Goal: Task Accomplishment & Management: Use online tool/utility

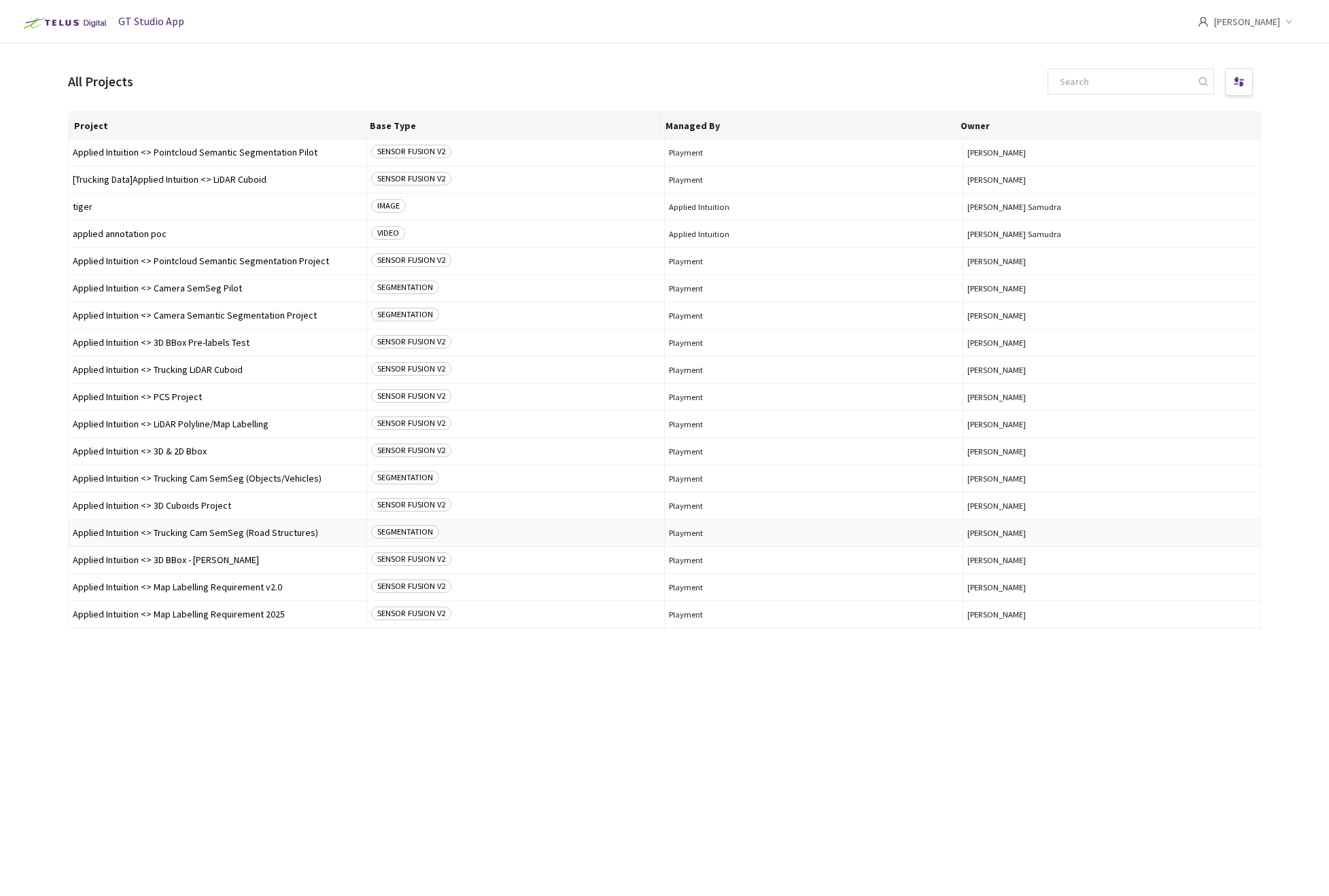
click at [257, 535] on span "Applied Intuition <> Trucking Cam SemSeg (Road Structures)" at bounding box center [217, 532] width 290 height 10
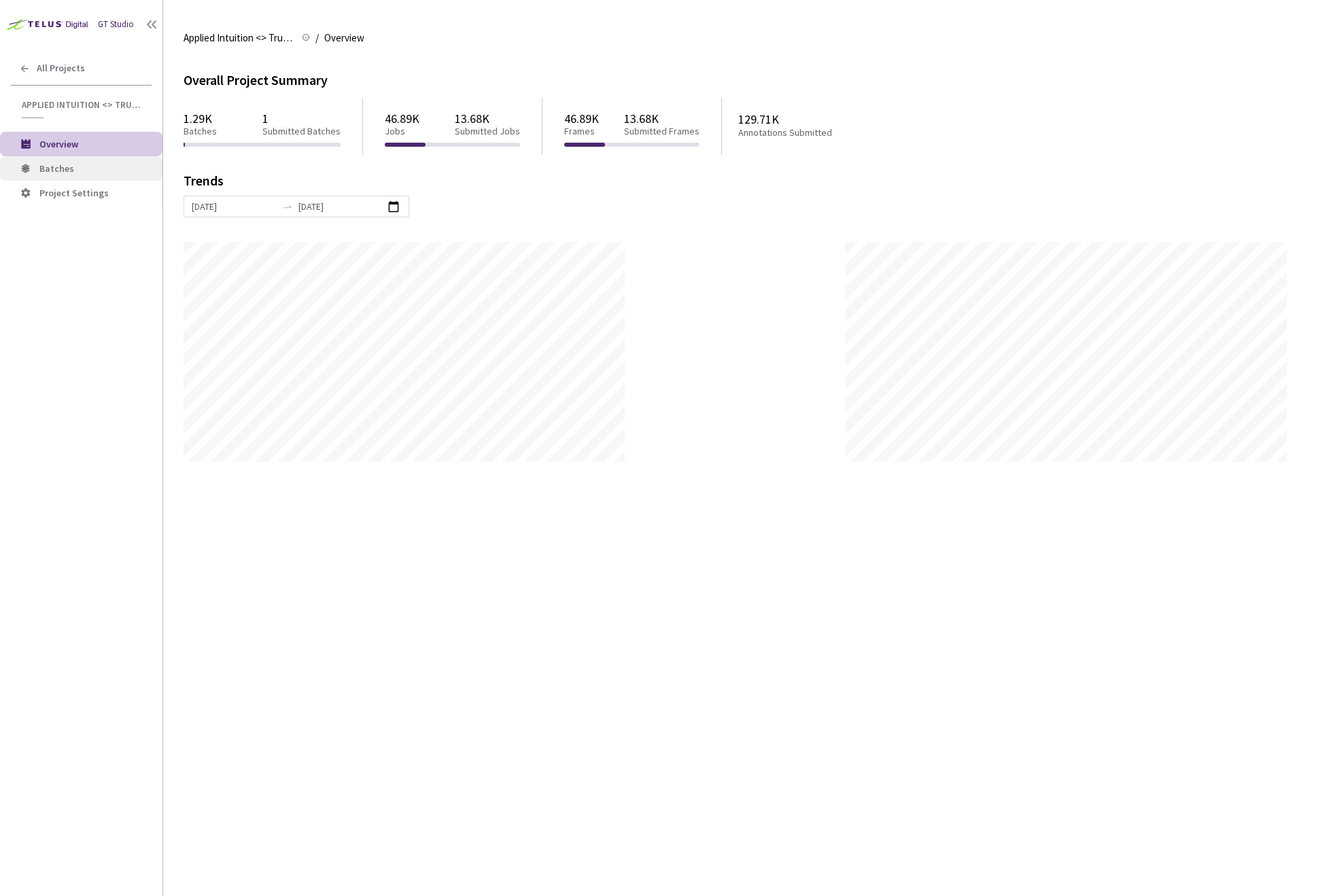
scroll to position [896, 1329]
click at [64, 170] on span "Batches" at bounding box center [57, 169] width 34 height 12
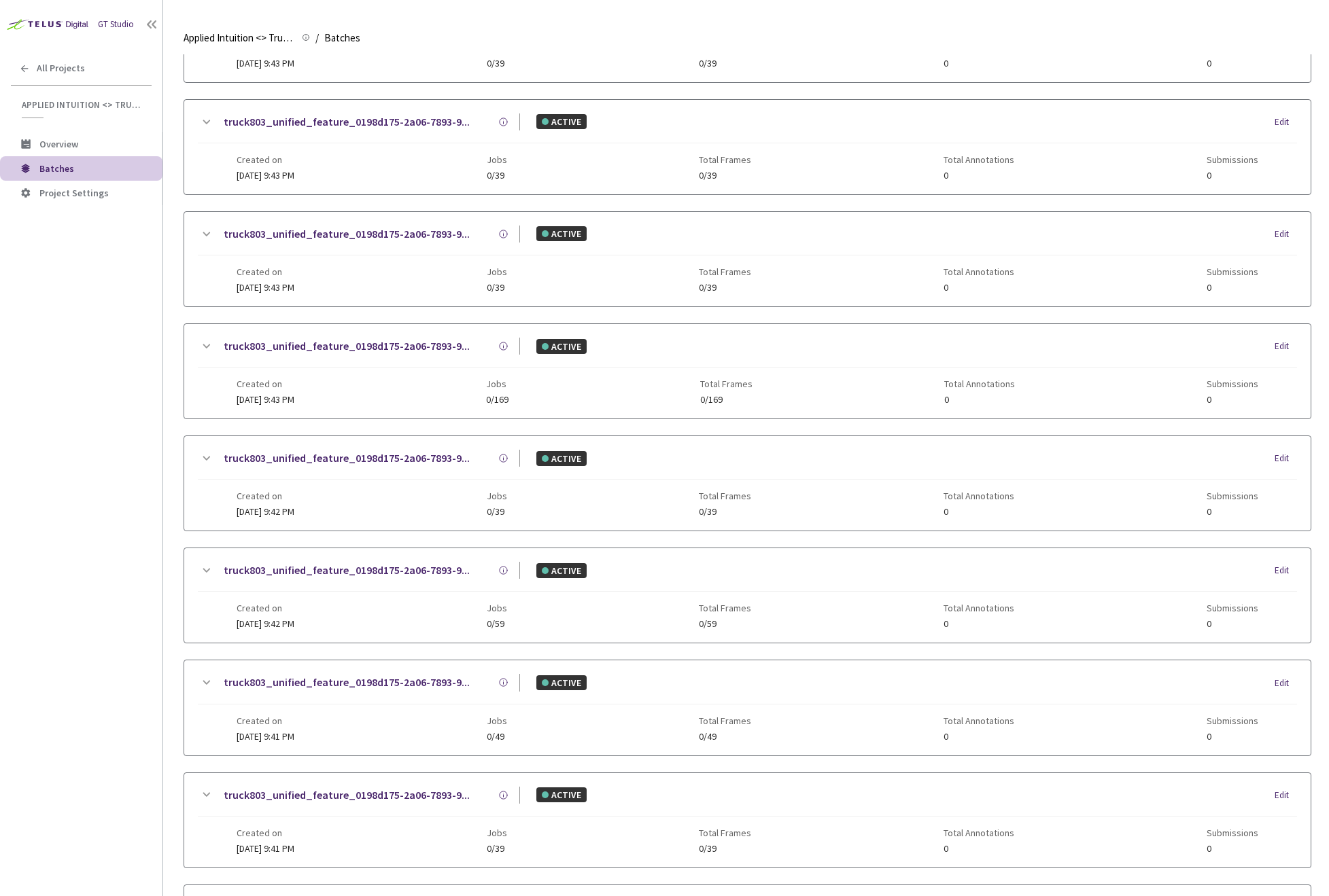
scroll to position [1050, 0]
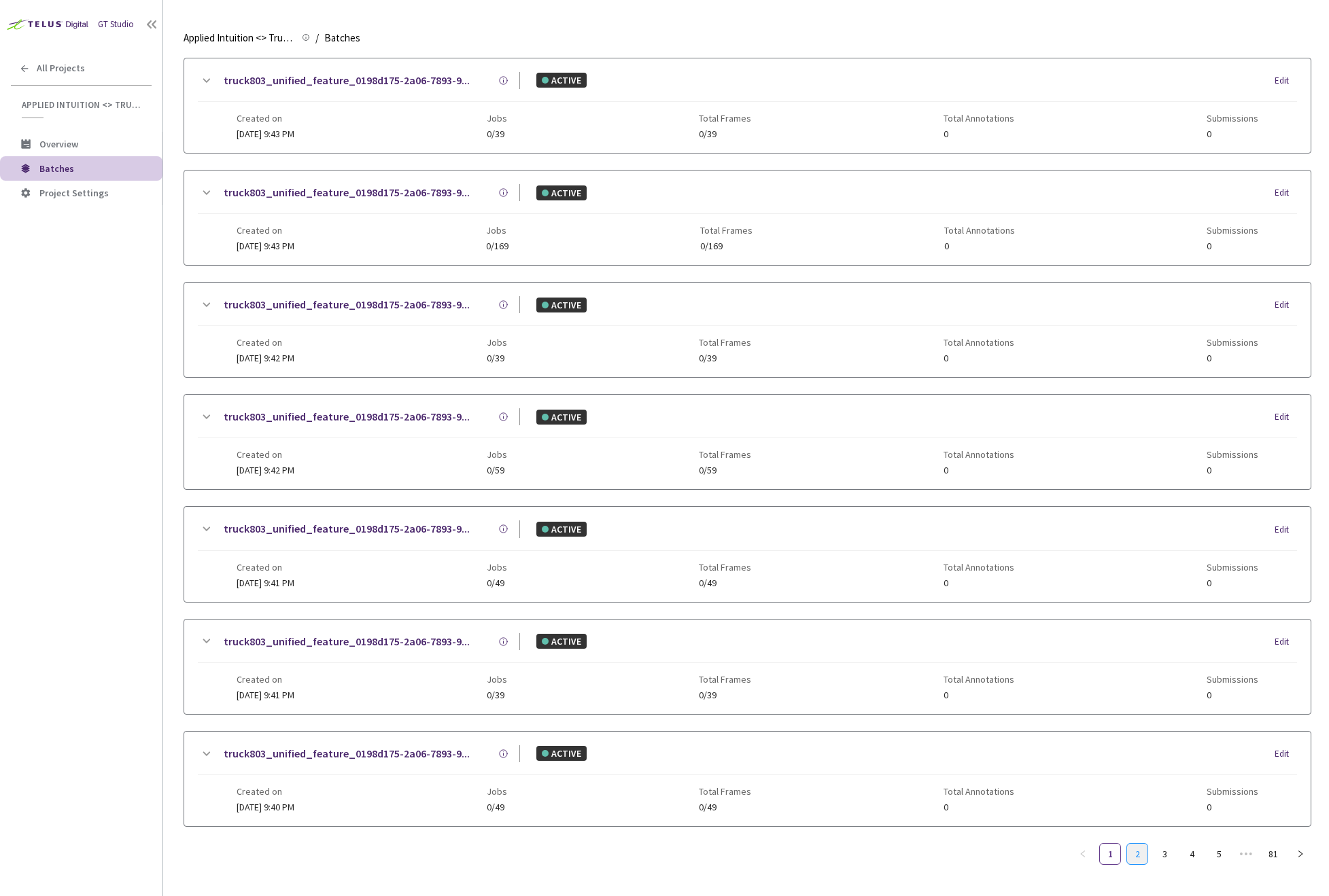
click at [1144, 852] on link "2" at bounding box center [1137, 854] width 21 height 21
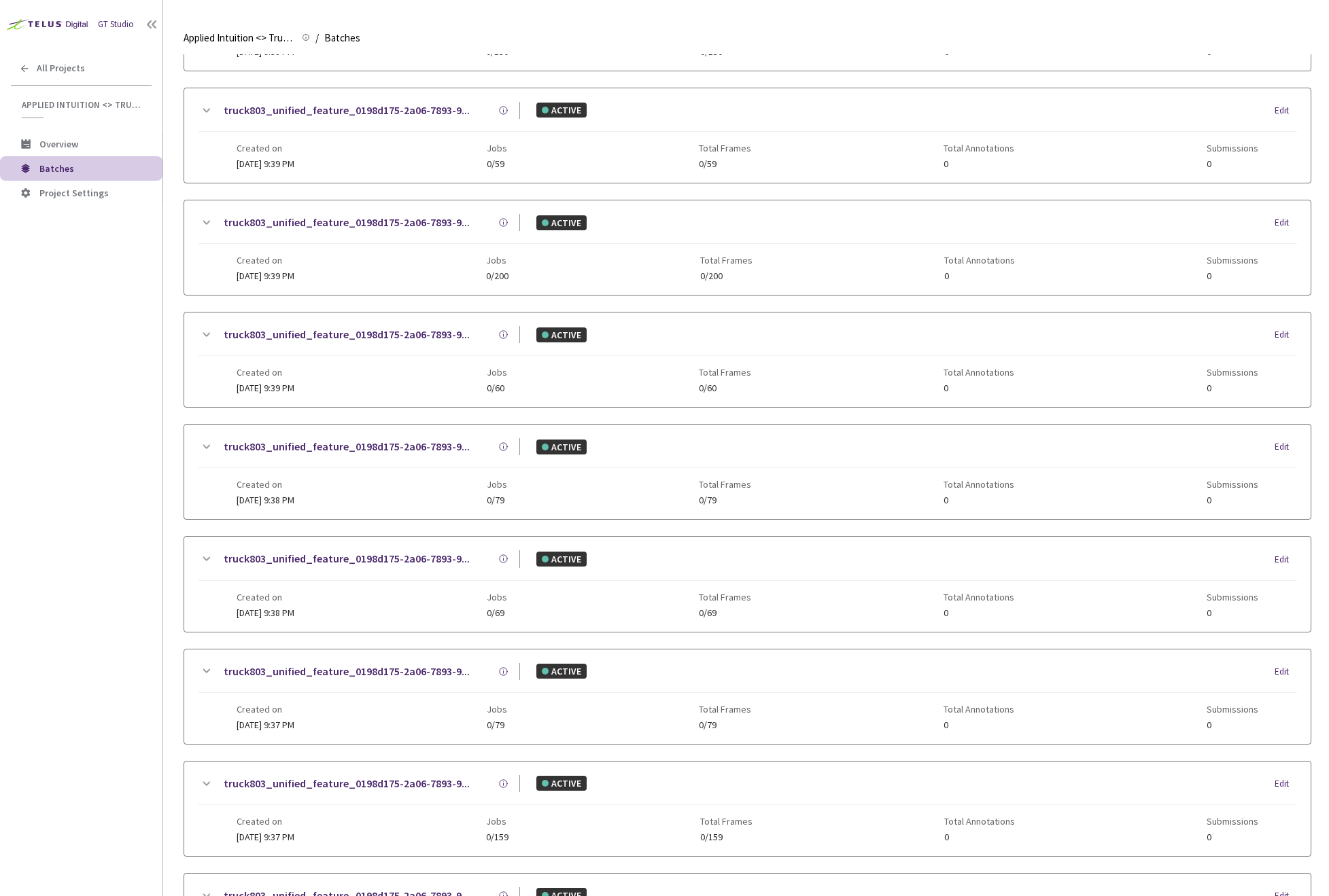
scroll to position [0, 0]
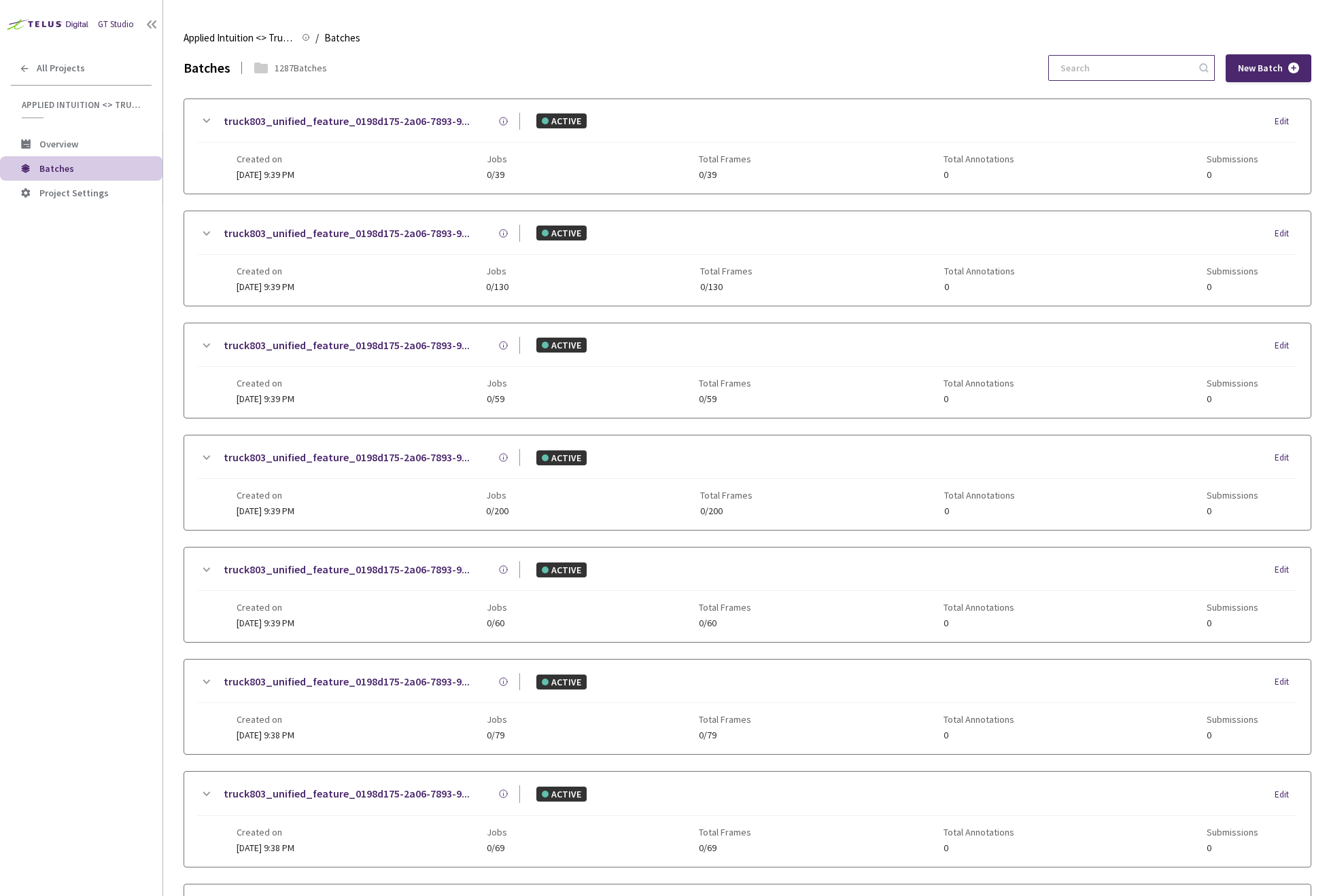
click at [1139, 63] on input at bounding box center [1124, 68] width 144 height 24
paste input "c6d46483-02d6-4c32-9c2b-3653f1fb2483"
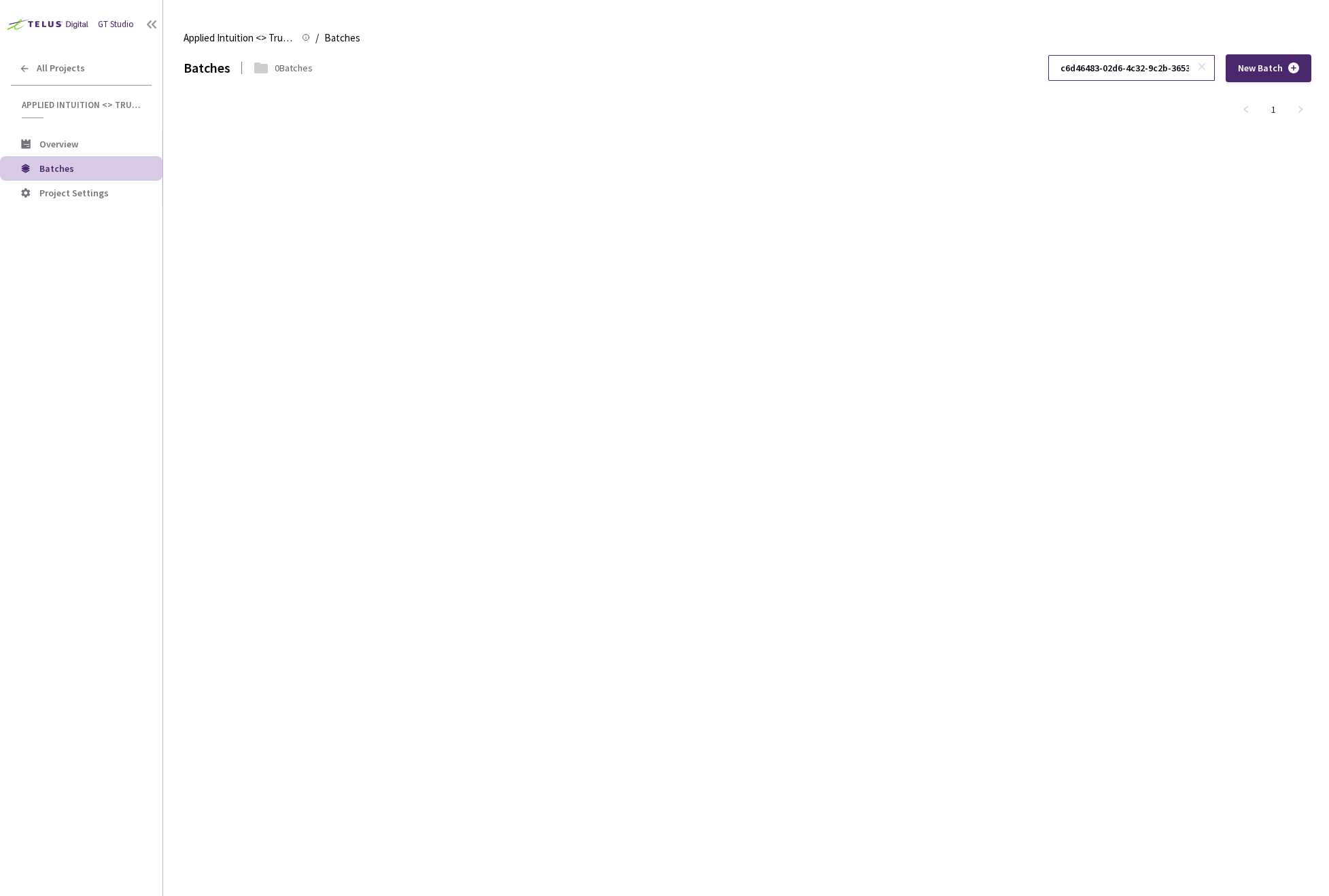
scroll to position [0, 37]
type input "c6d46483-02d6-4c32-9c2b-3653f1fb2483"
click at [1271, 114] on link "1" at bounding box center [1272, 109] width 21 height 21
click at [1201, 69] on icon at bounding box center [1201, 66] width 9 height 9
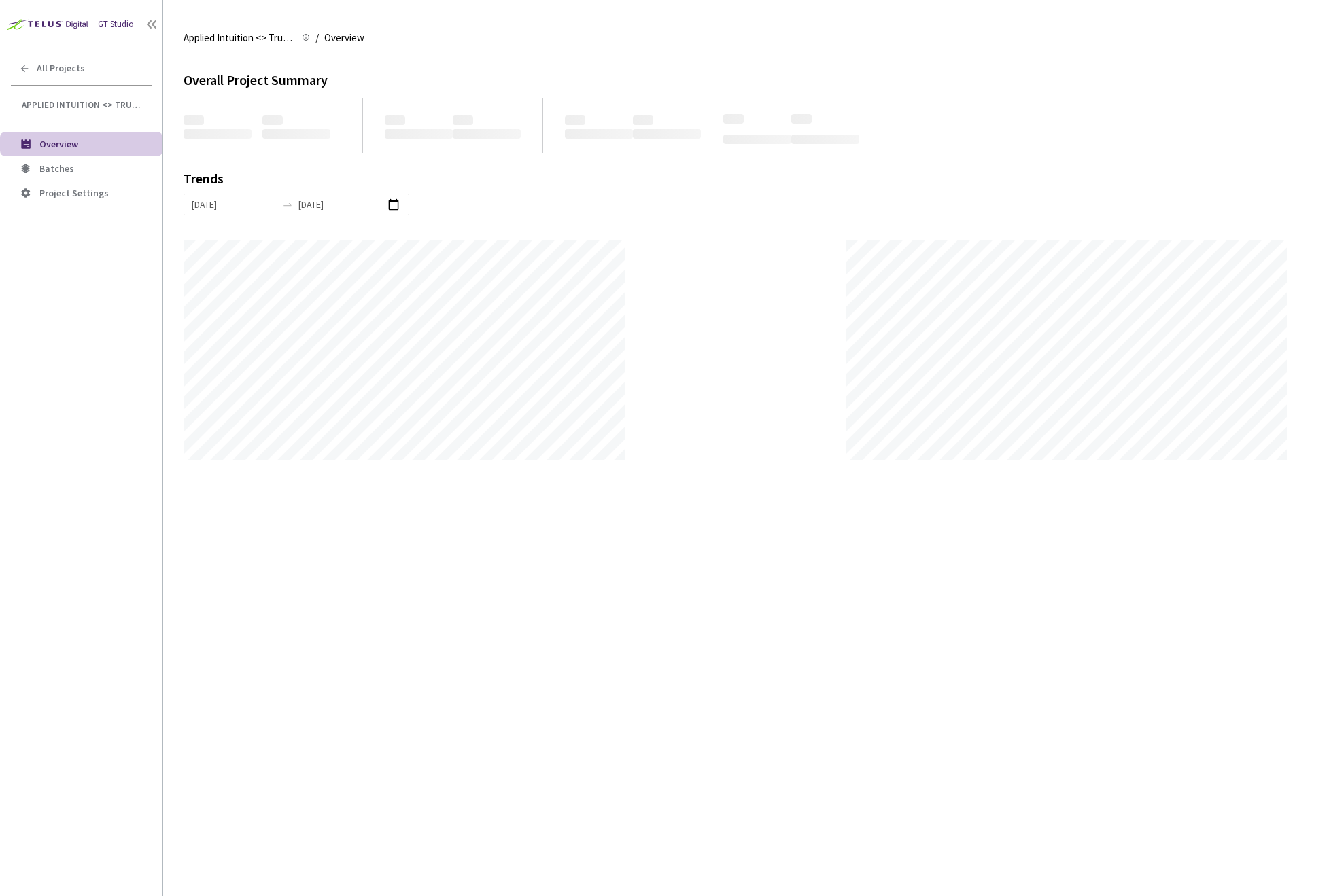
scroll to position [896, 1329]
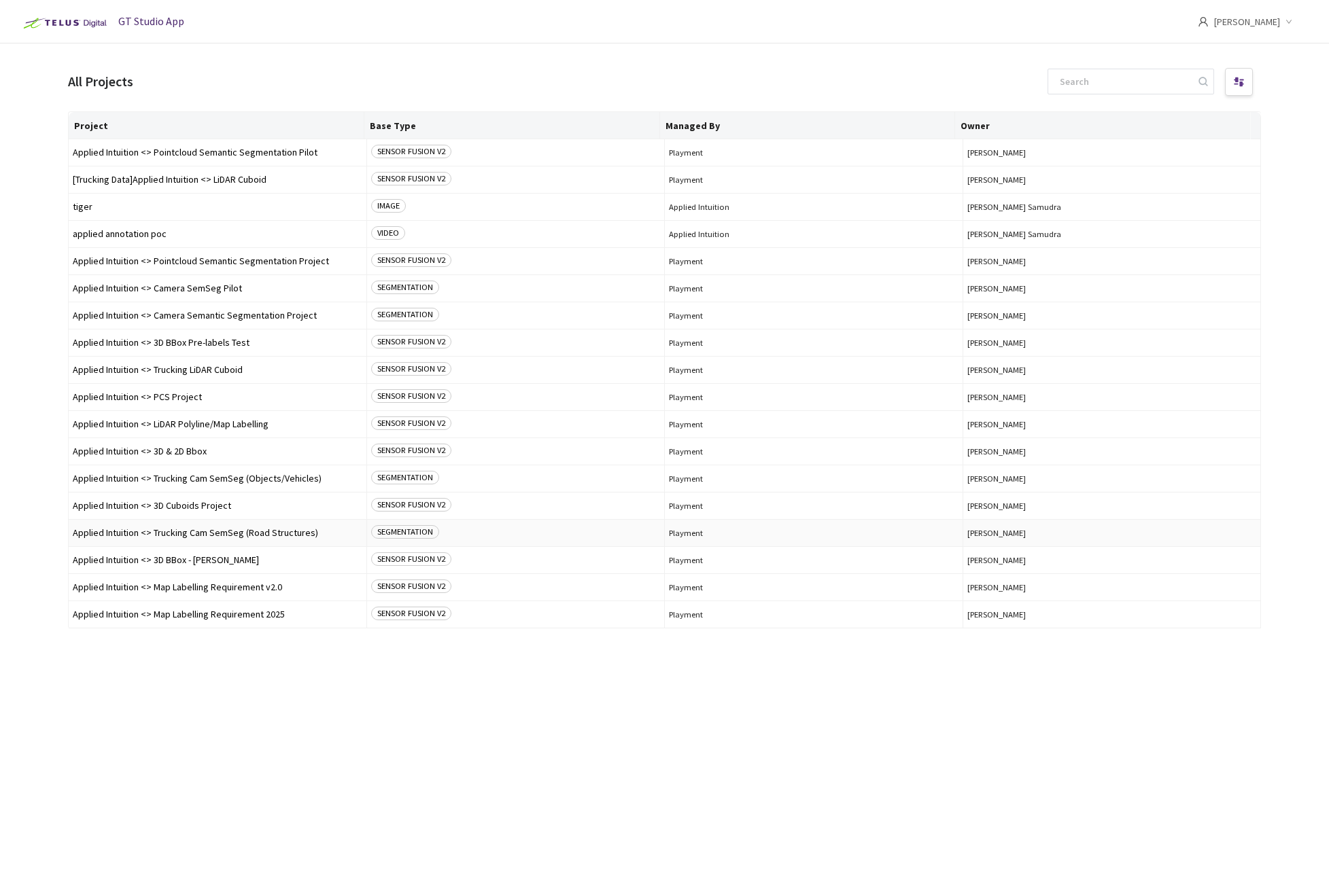
click at [307, 534] on span "Applied Intuition <> Trucking Cam SemSeg (Road Structures)" at bounding box center [217, 532] width 290 height 10
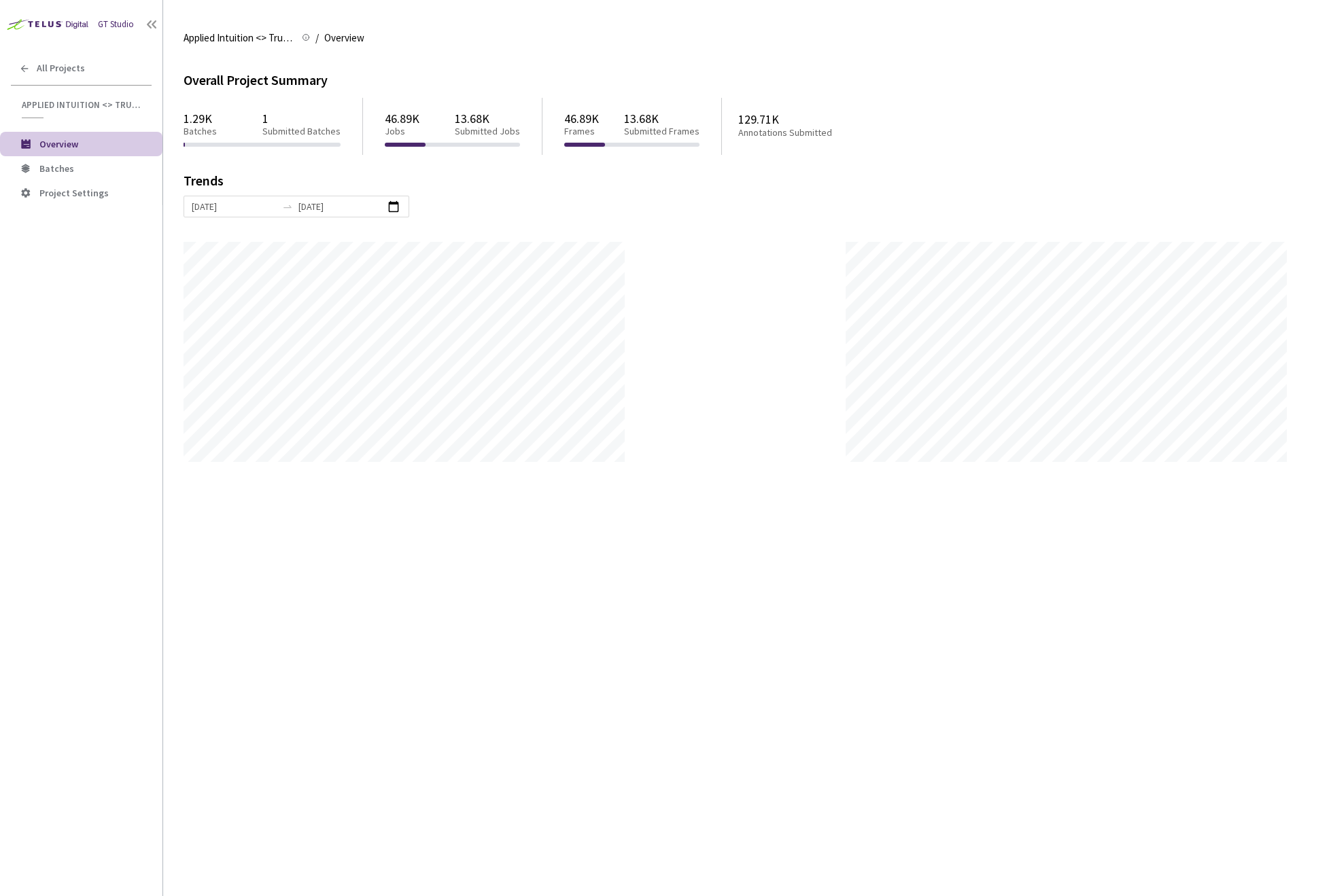
scroll to position [896, 1329]
click at [64, 168] on span "Batches" at bounding box center [57, 169] width 34 height 12
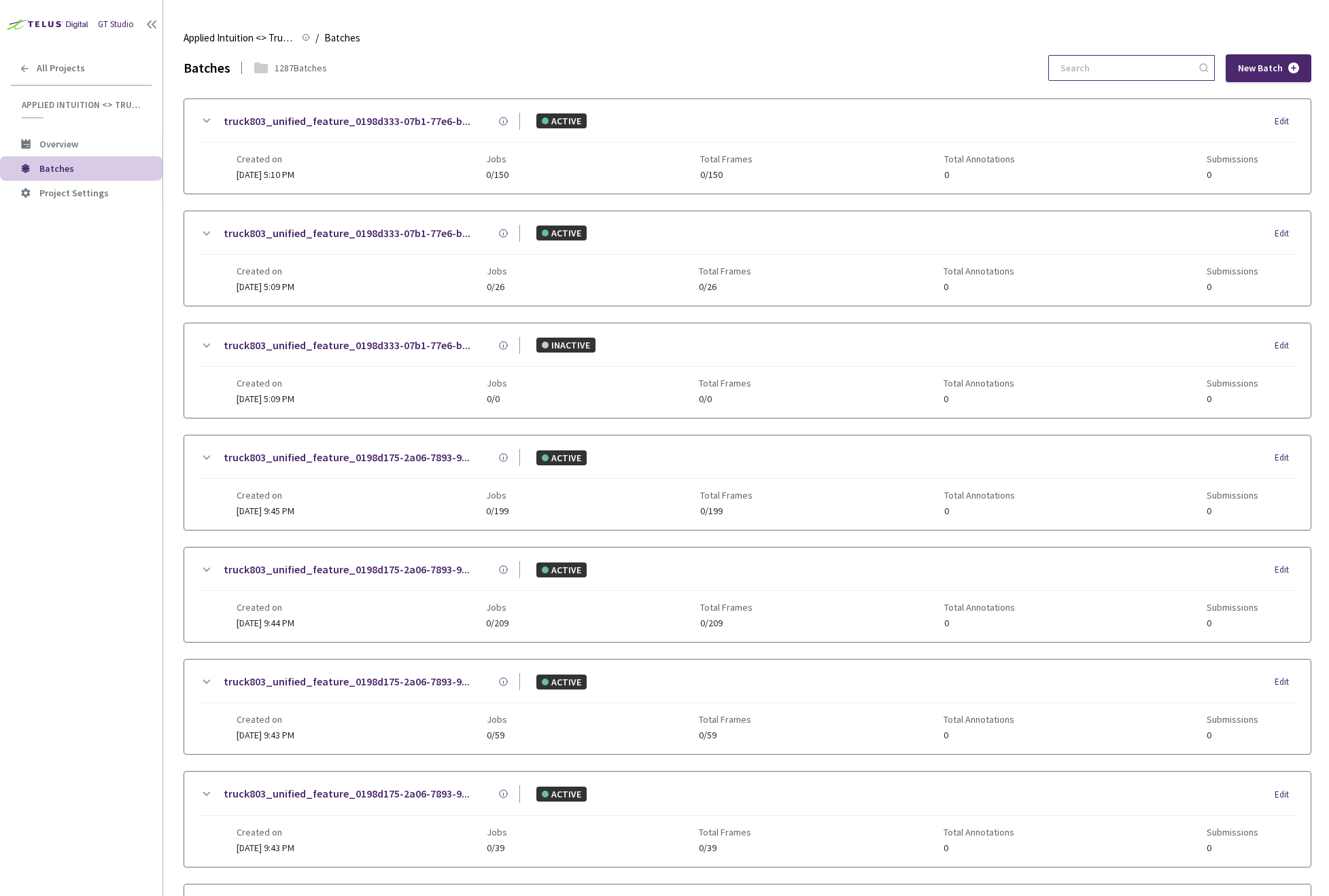
click at [1126, 69] on input at bounding box center [1124, 68] width 144 height 24
paste input "35fa4fc5-1c9d-474e-b8ce-ed739ddbe5c4"
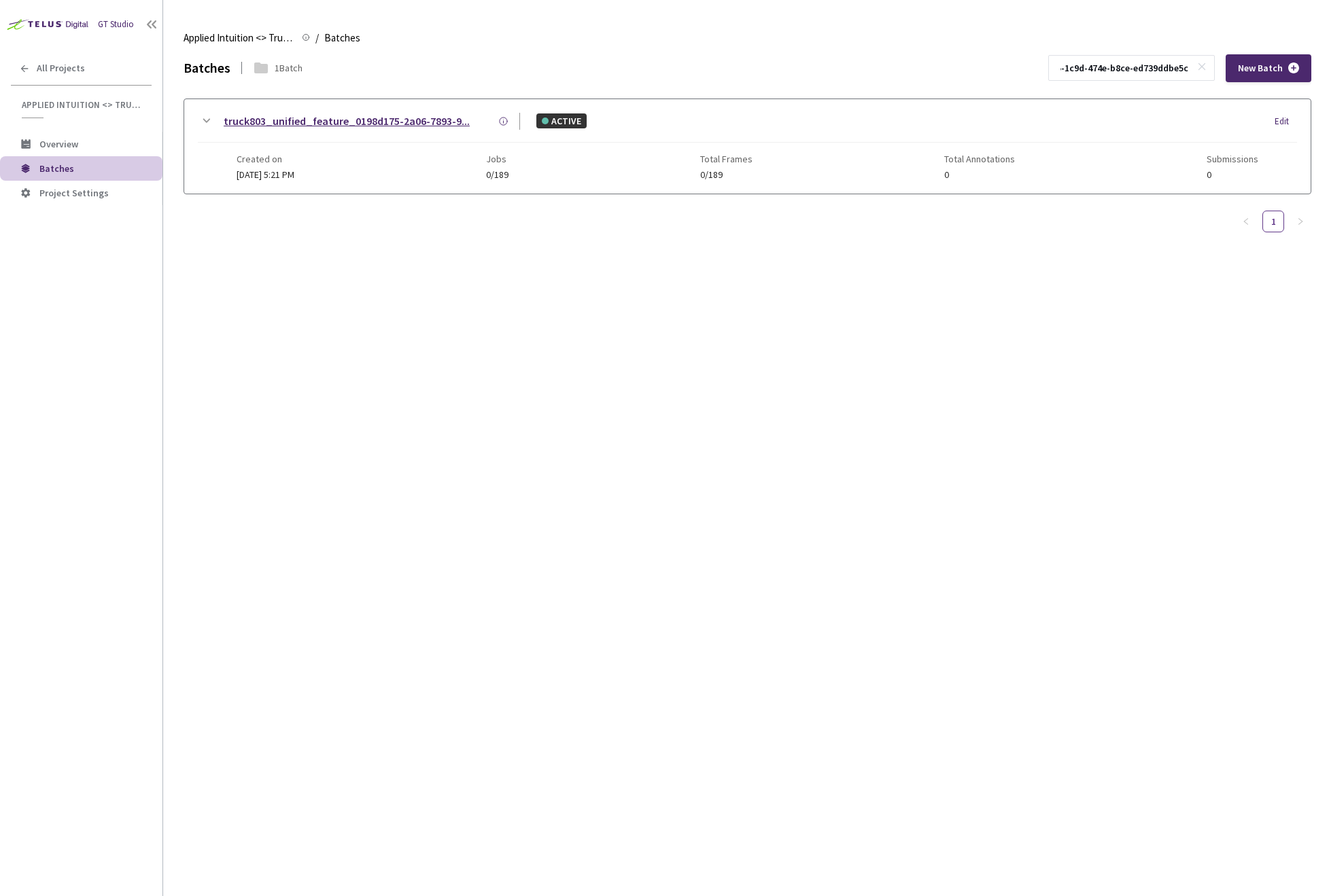
type input "35fa4fc5-1c9d-474e-b8ce-ed739ddbe5c4"
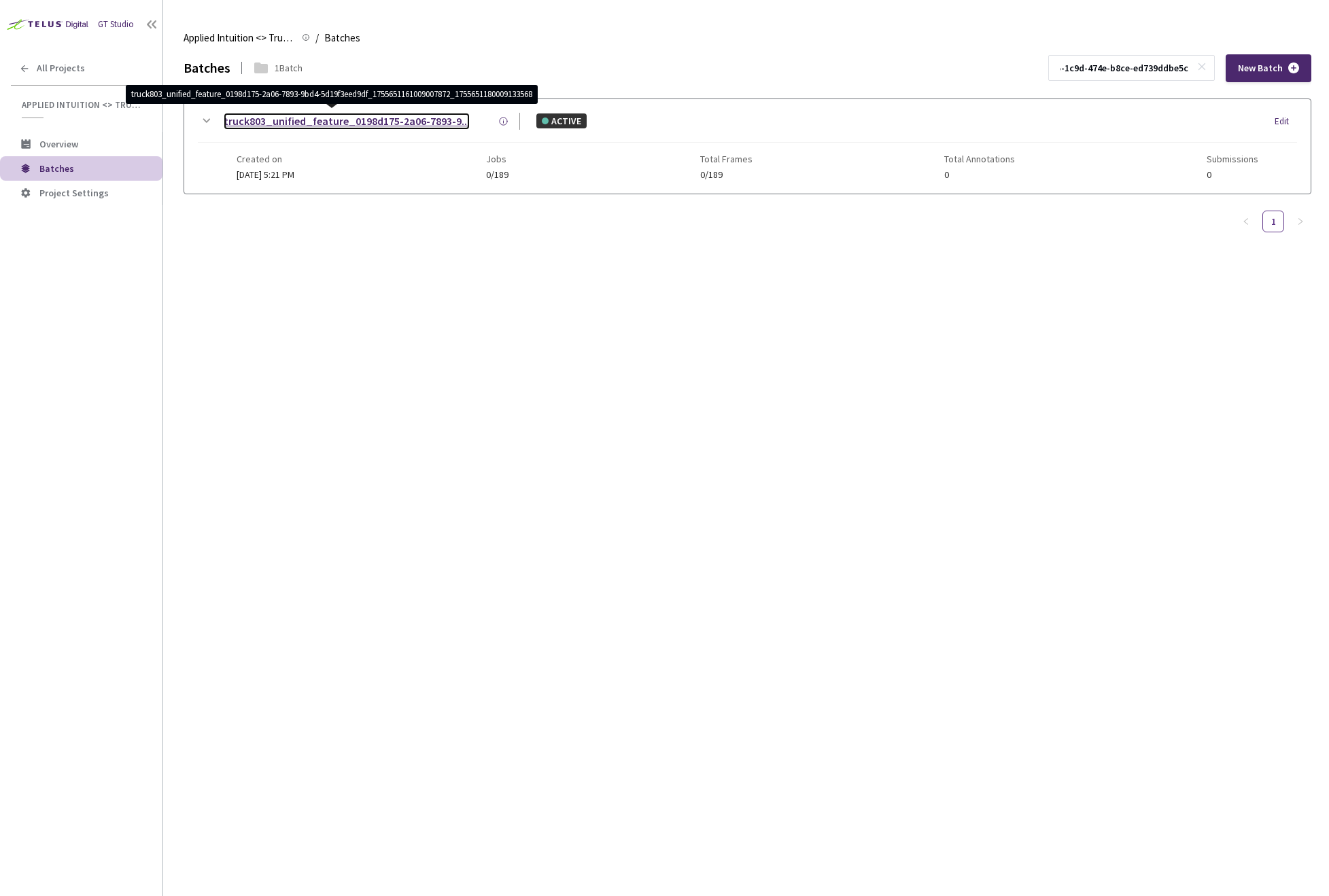
scroll to position [0, 0]
click at [421, 120] on link "truck803_unified_feature_0198d175-2a06-7893-9..." at bounding box center [347, 121] width 246 height 17
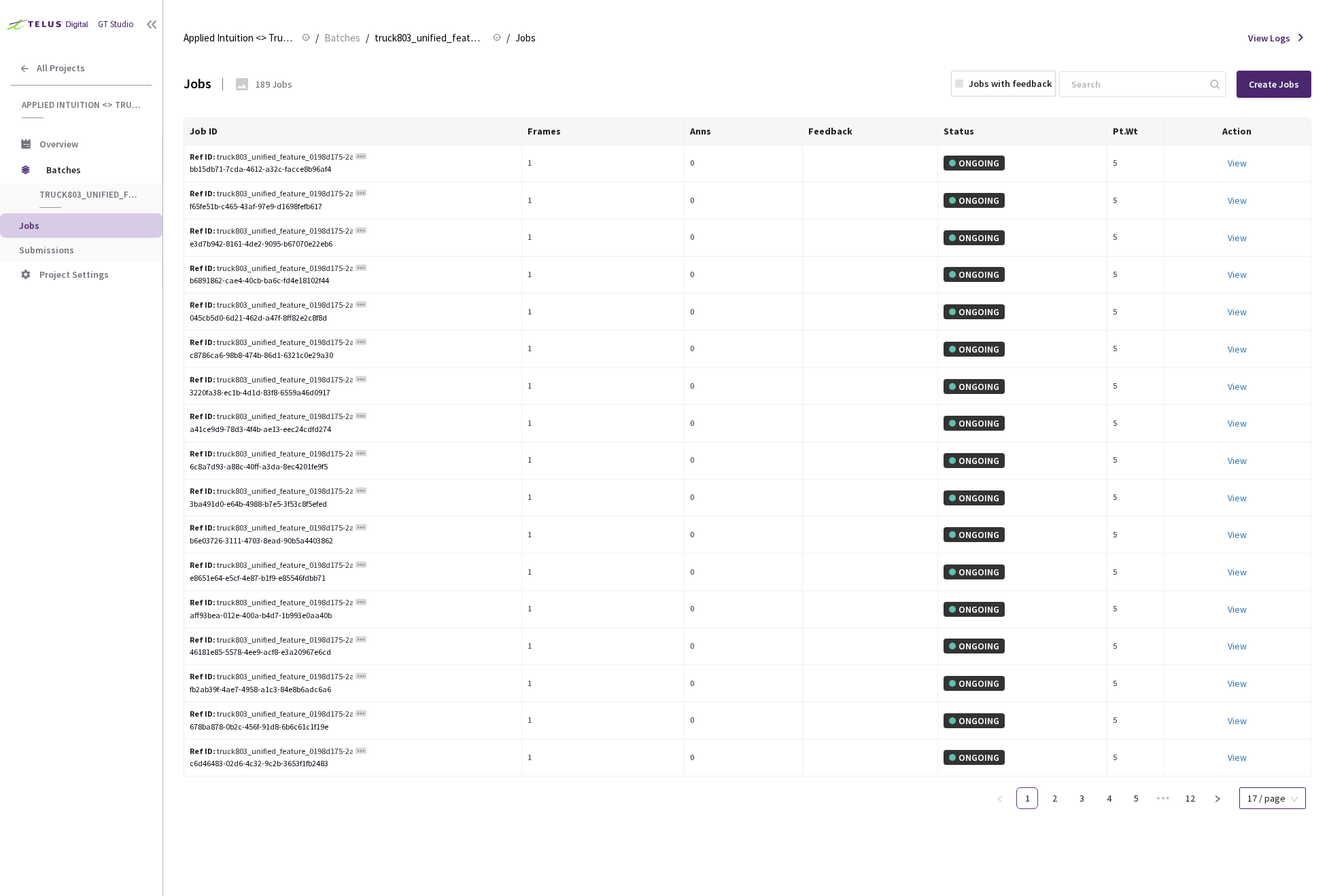
click at [1290, 797] on span "17 / page" at bounding box center [1272, 798] width 50 height 21
click at [1285, 771] on div "100 / page" at bounding box center [1271, 774] width 48 height 15
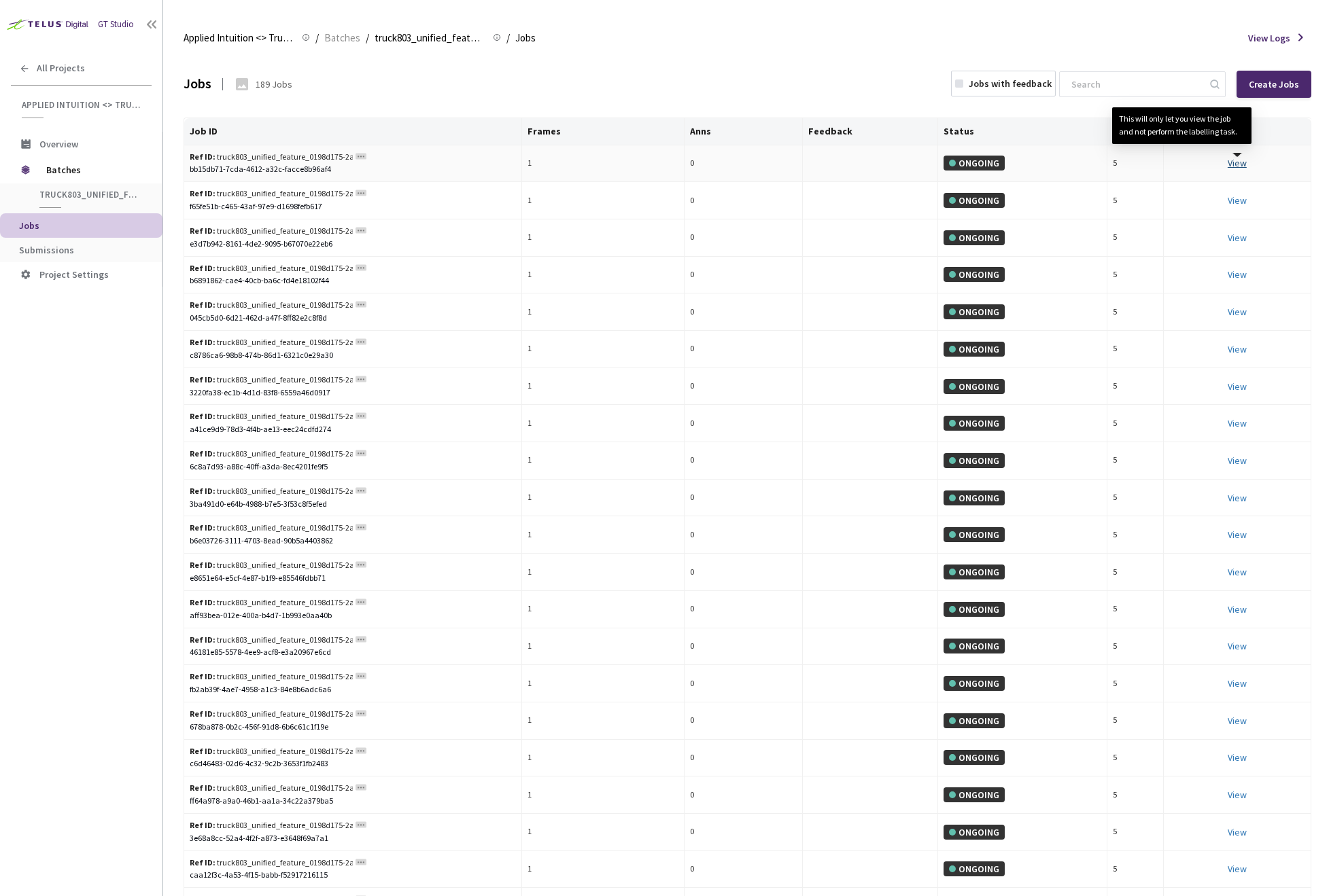
click at [1244, 160] on link "View This will only let you view the job and not perform the labelling task." at bounding box center [1237, 163] width 19 height 12
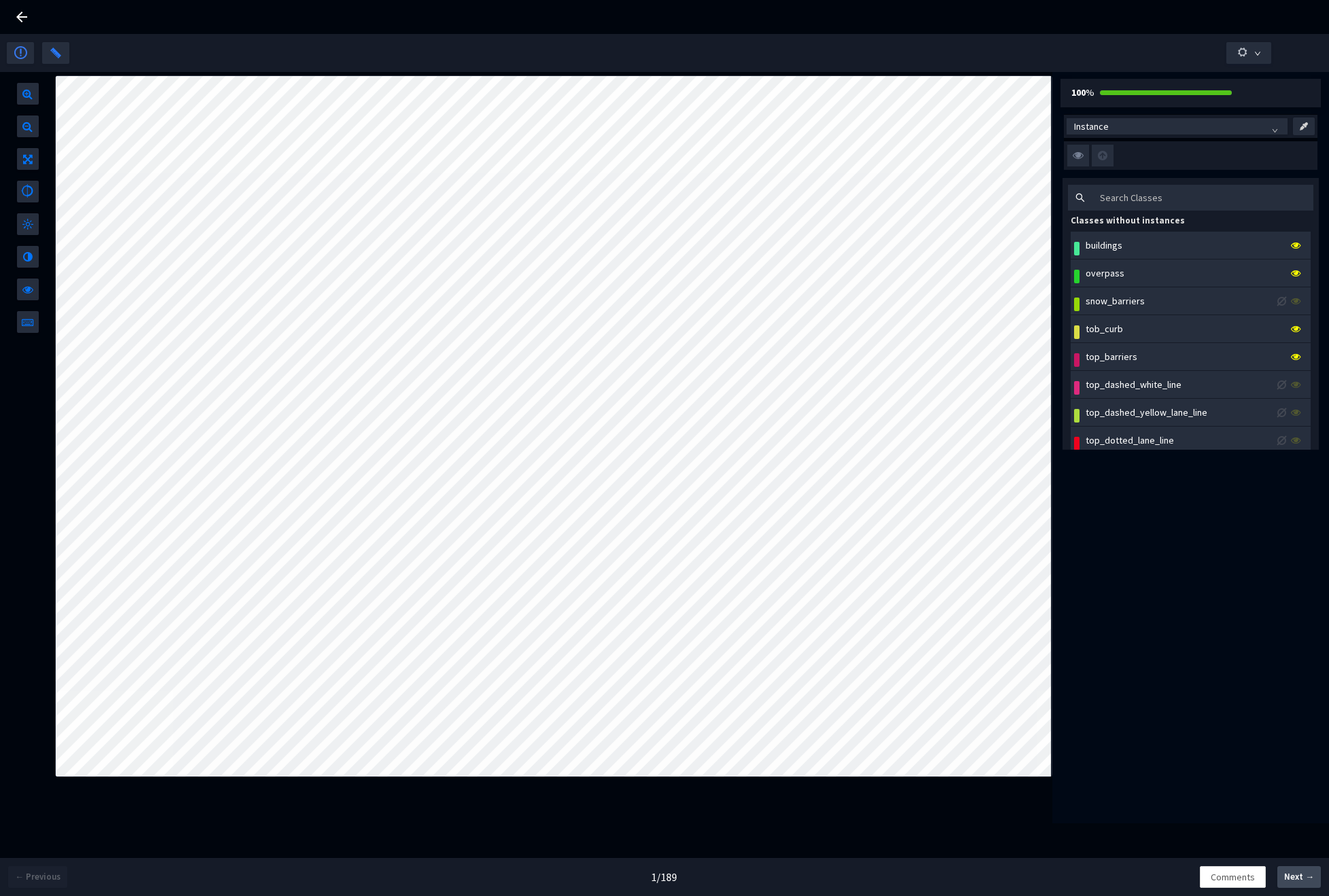
click at [1300, 882] on span "Next →" at bounding box center [1298, 877] width 30 height 14
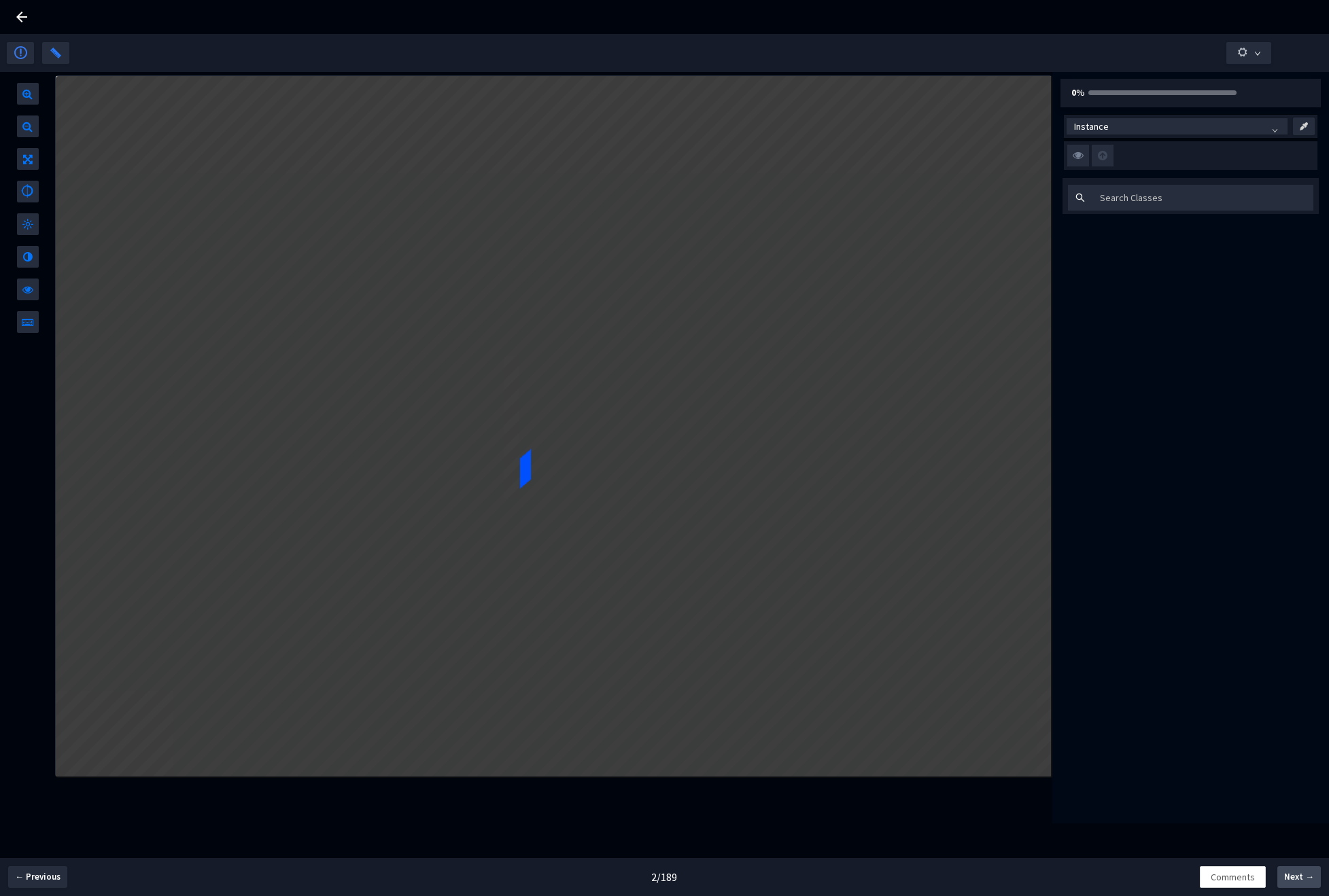
click at [1300, 882] on span "Next →" at bounding box center [1298, 877] width 30 height 14
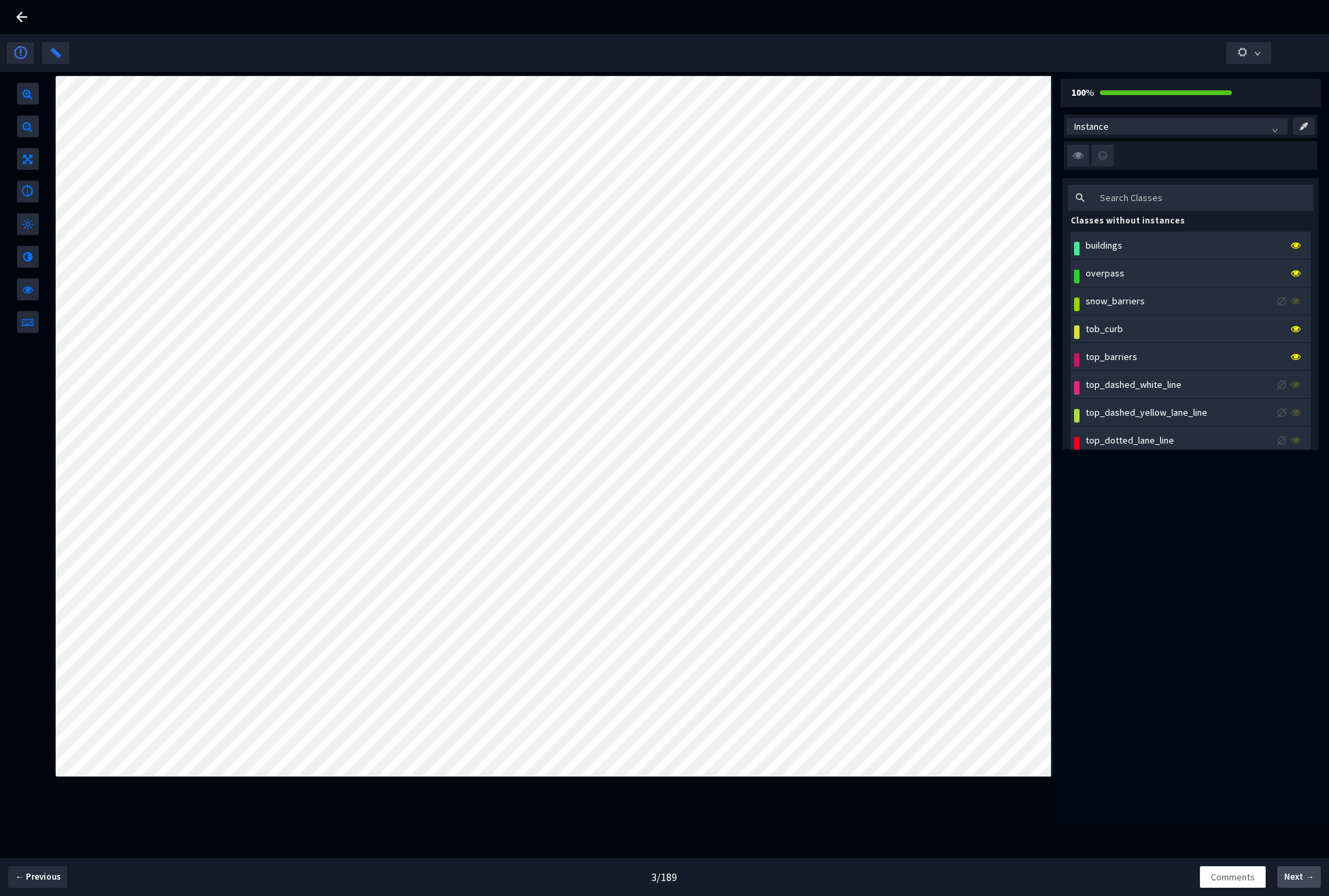
click at [1300, 882] on span "Next →" at bounding box center [1298, 877] width 30 height 14
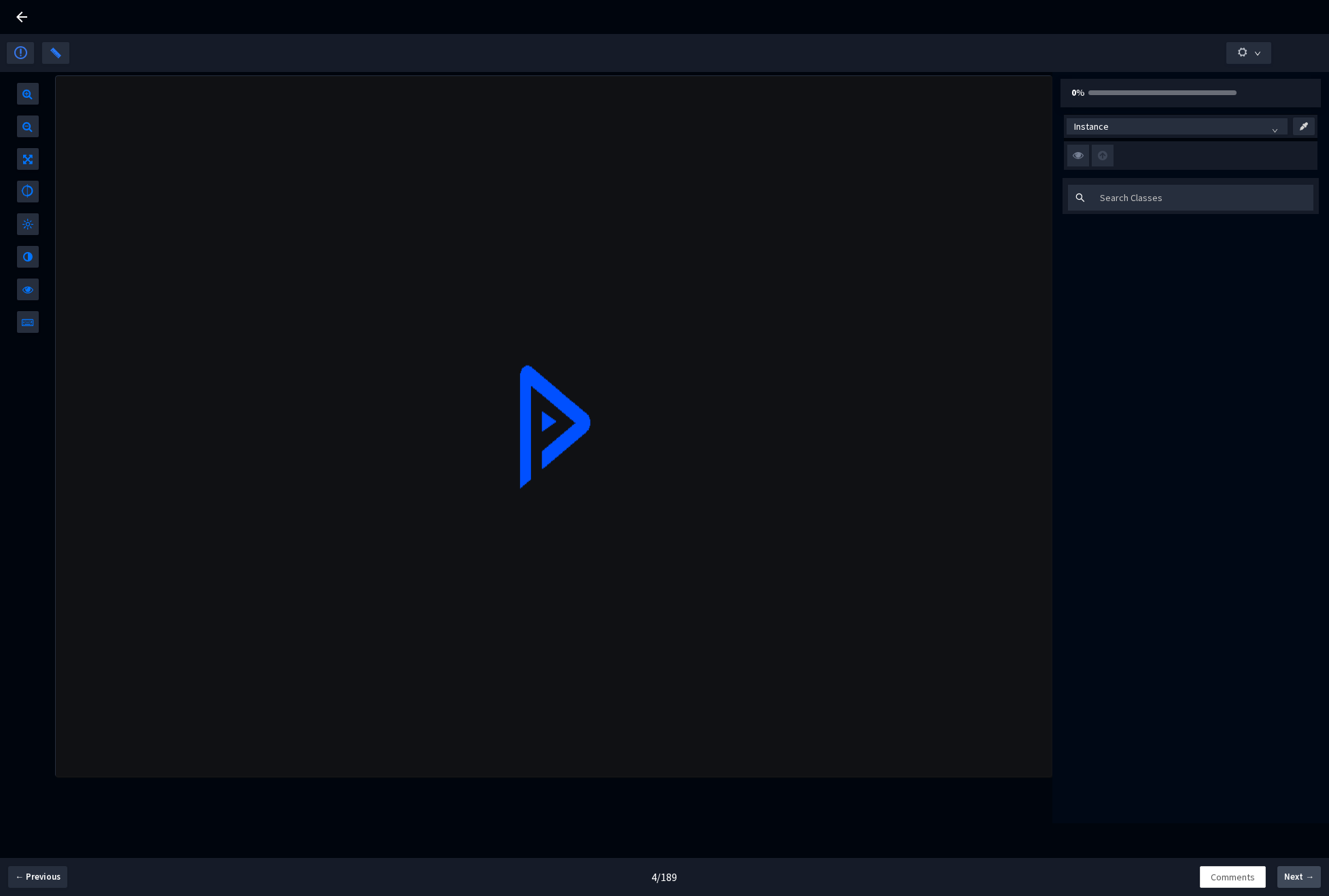
click at [1300, 882] on span "Next →" at bounding box center [1298, 877] width 30 height 14
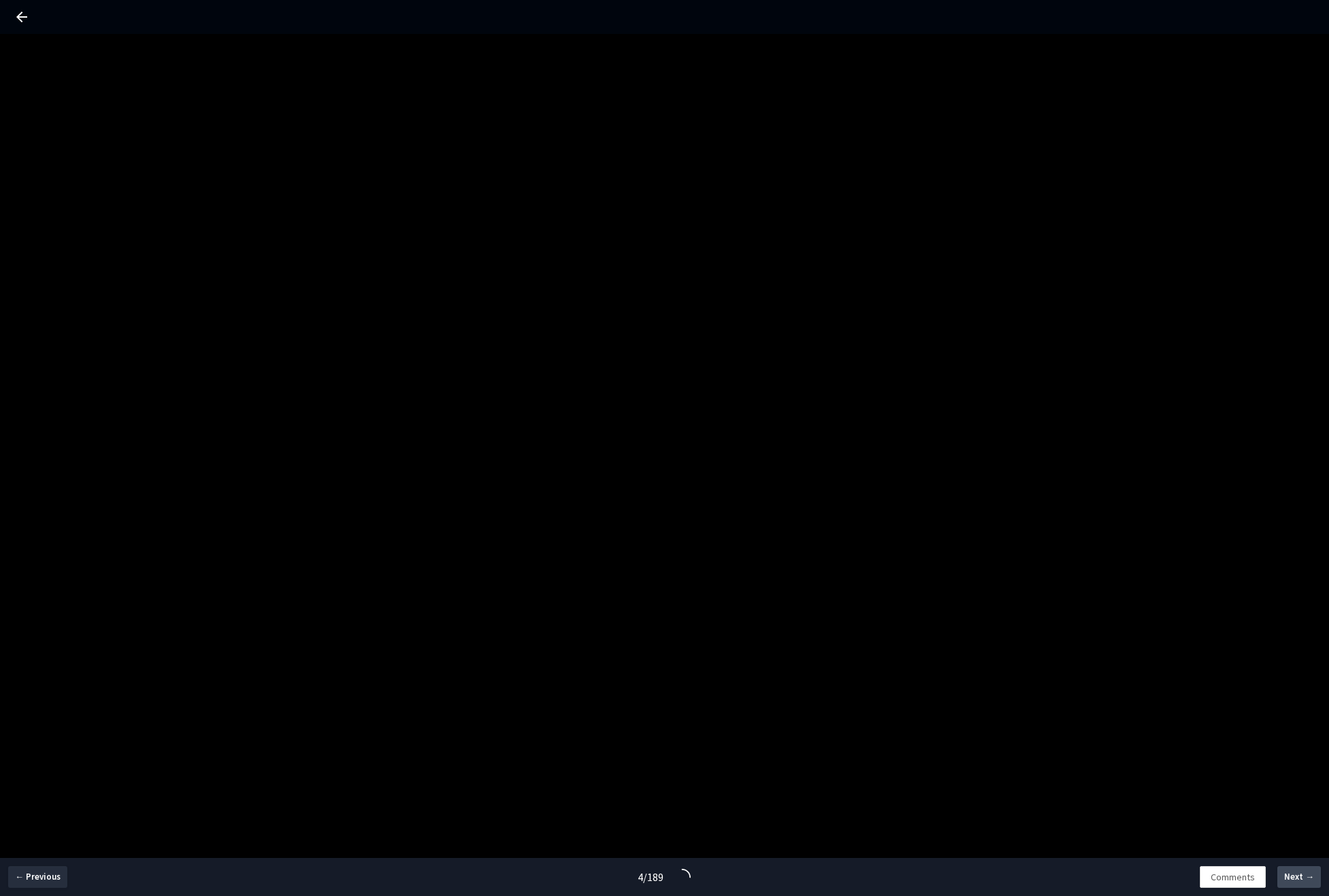
click at [1300, 882] on span "Next →" at bounding box center [1298, 877] width 30 height 14
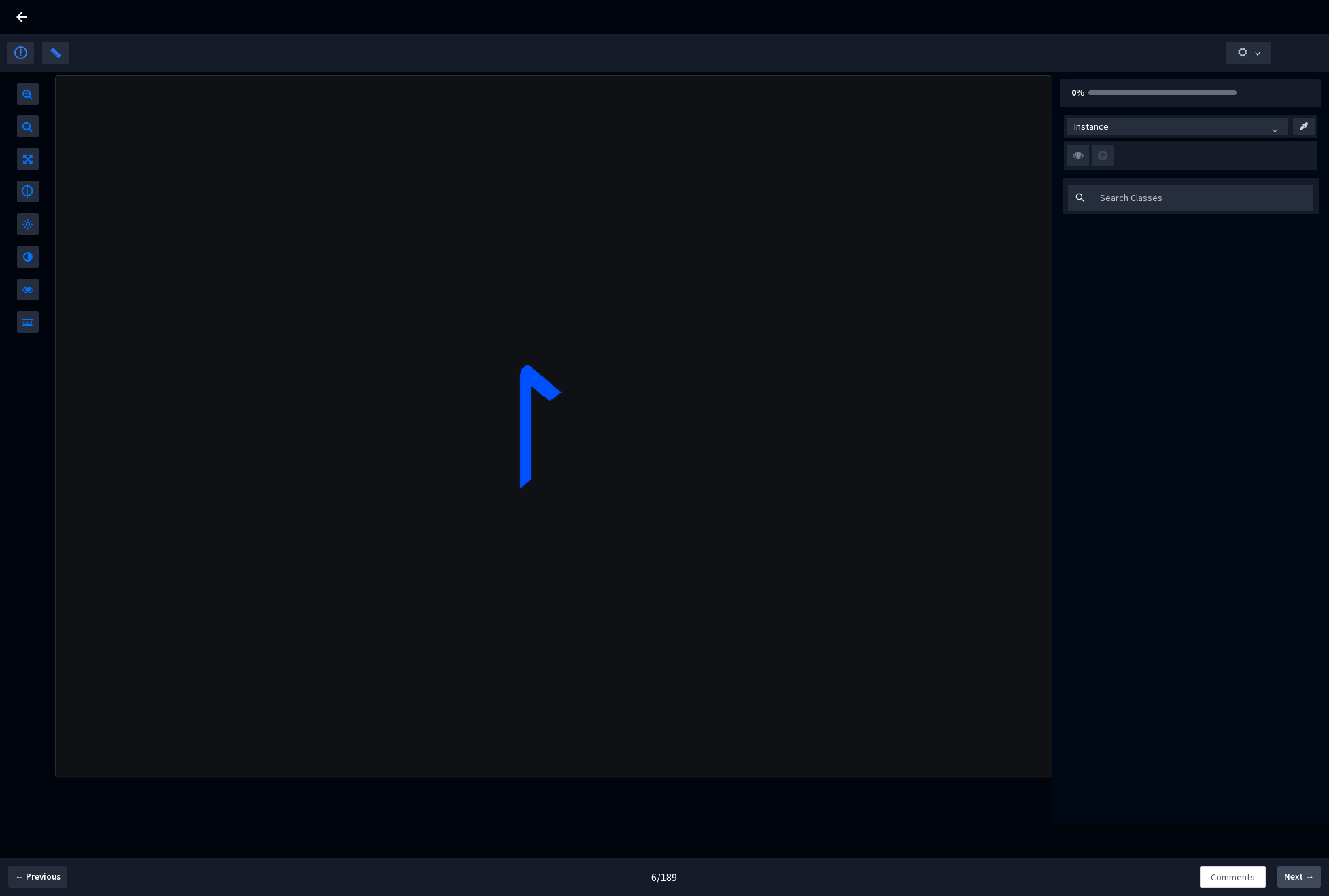
click at [1300, 882] on span "Next →" at bounding box center [1298, 877] width 30 height 14
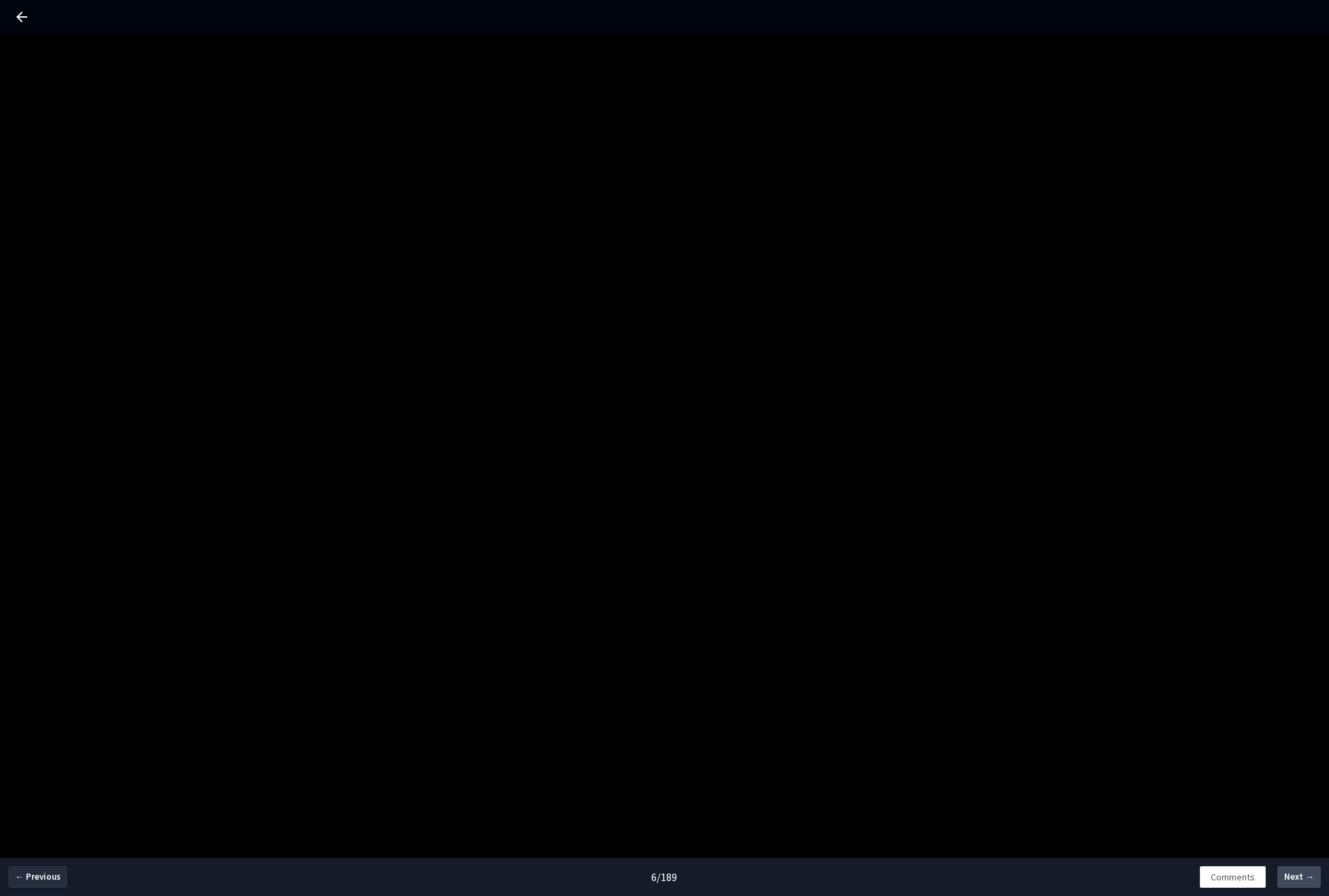
click at [1300, 882] on span "Next →" at bounding box center [1298, 877] width 30 height 14
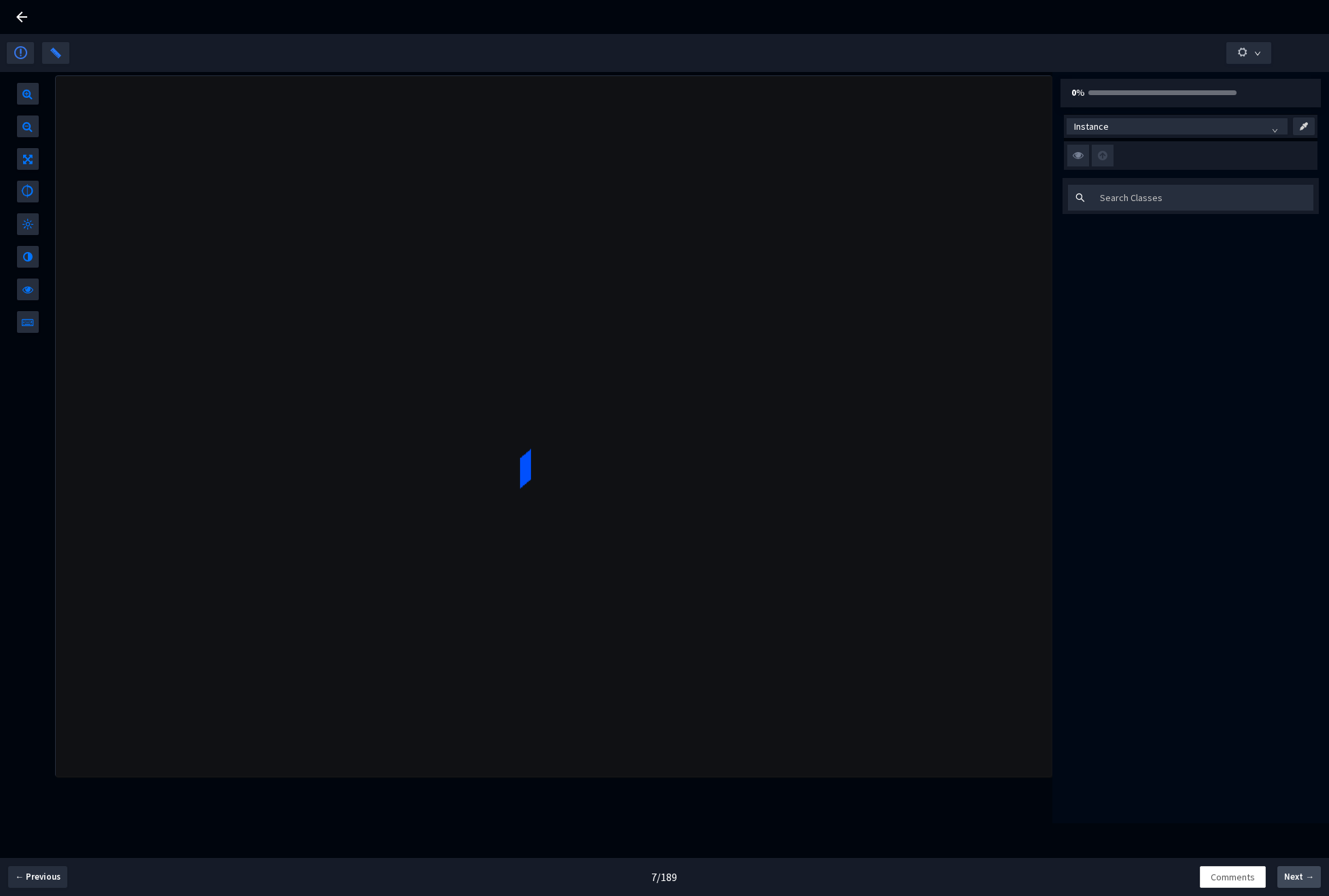
click at [1300, 882] on span "Next →" at bounding box center [1298, 877] width 30 height 14
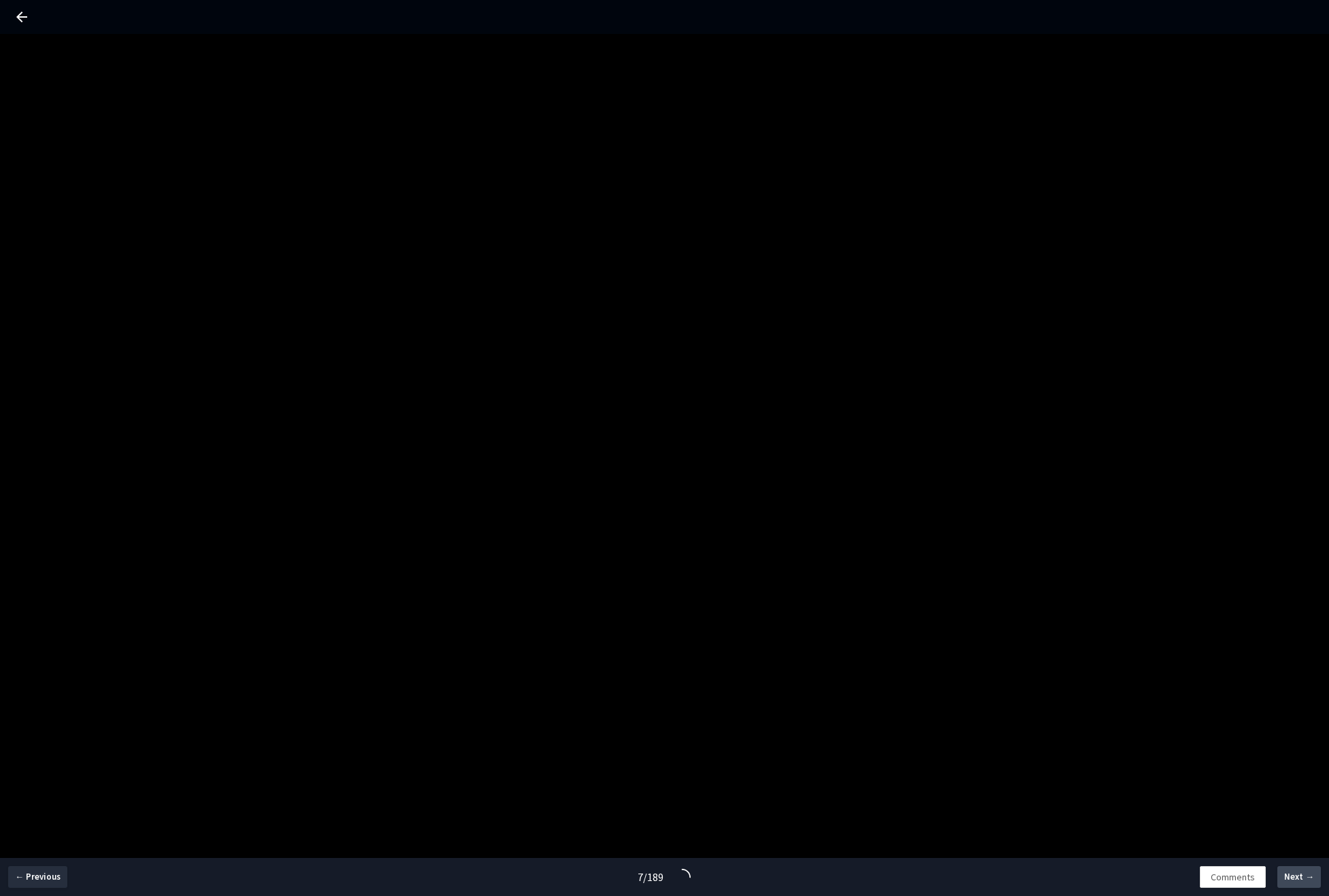
click at [1300, 882] on span "Next →" at bounding box center [1298, 877] width 30 height 14
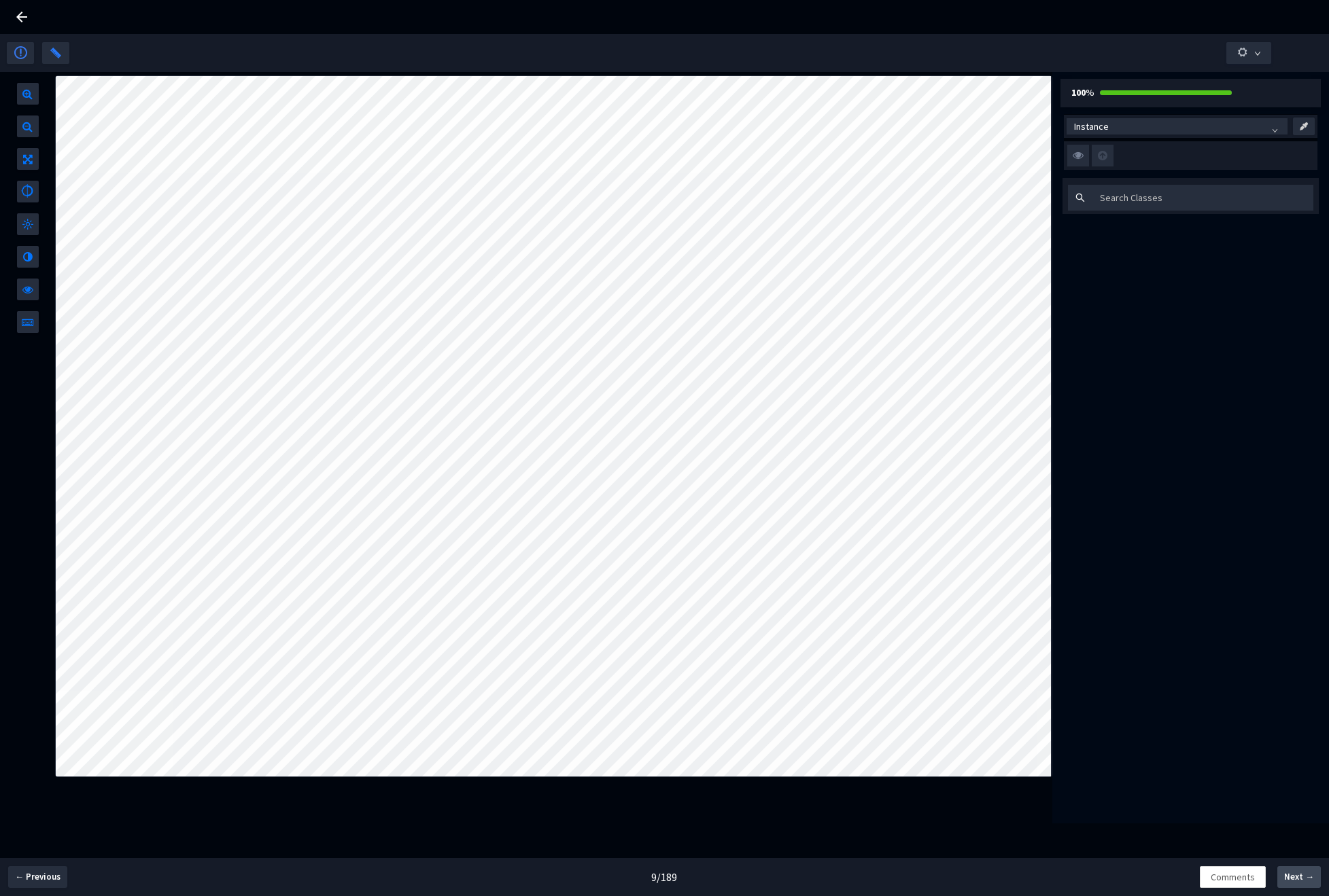
click at [1300, 882] on span "Next →" at bounding box center [1298, 877] width 30 height 14
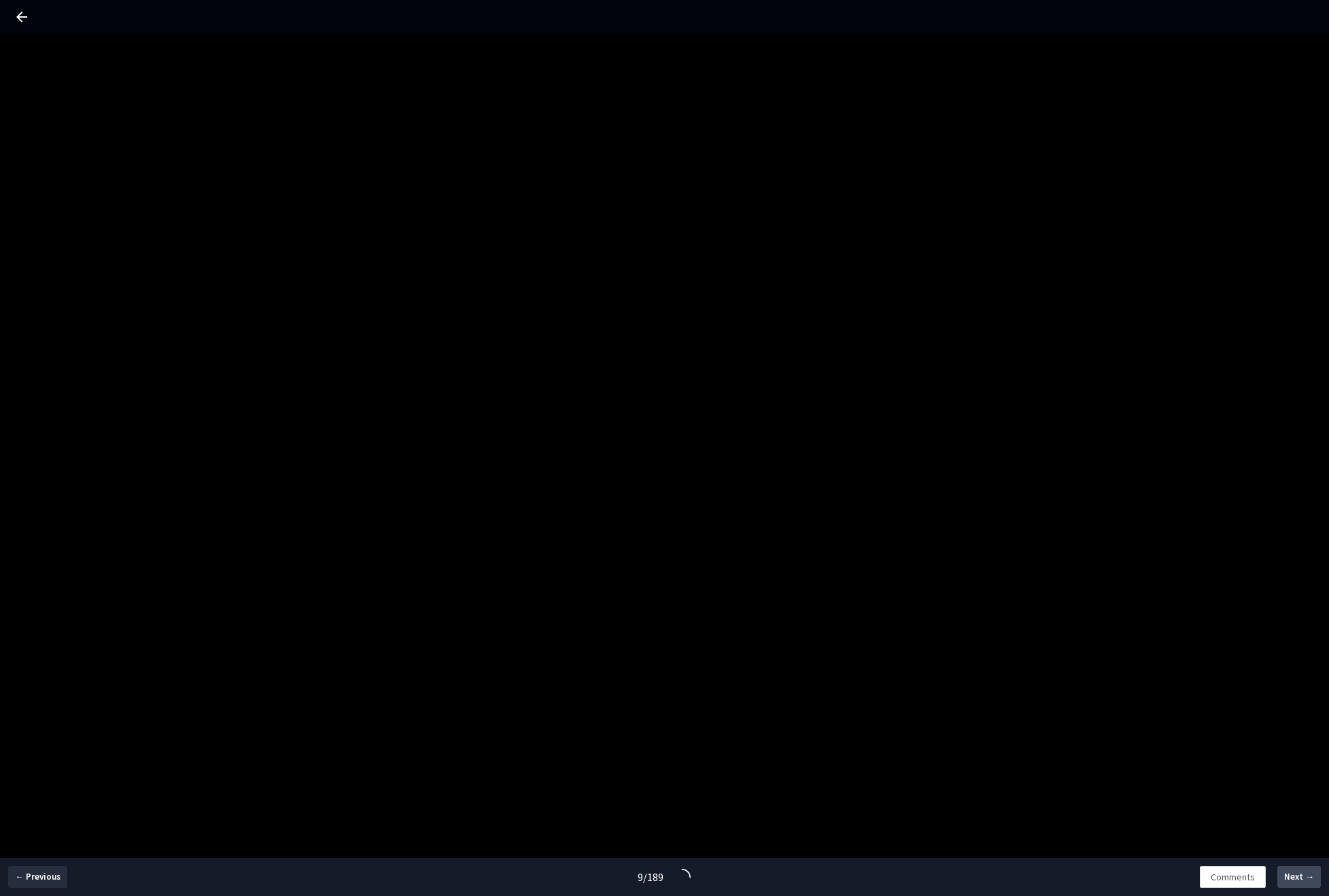
click at [1300, 882] on span "Next →" at bounding box center [1298, 877] width 30 height 14
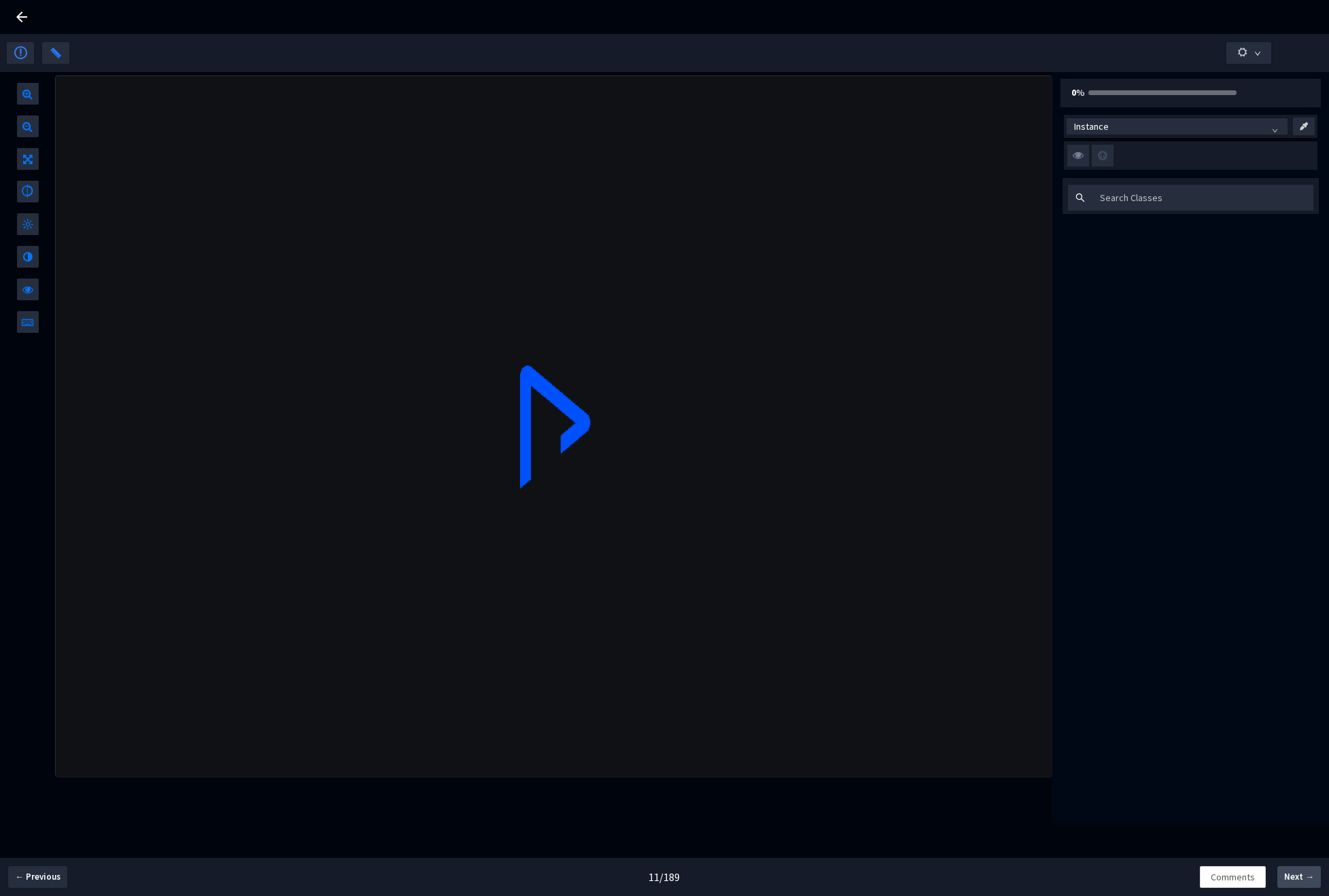
click at [1300, 882] on span "Next →" at bounding box center [1298, 877] width 30 height 14
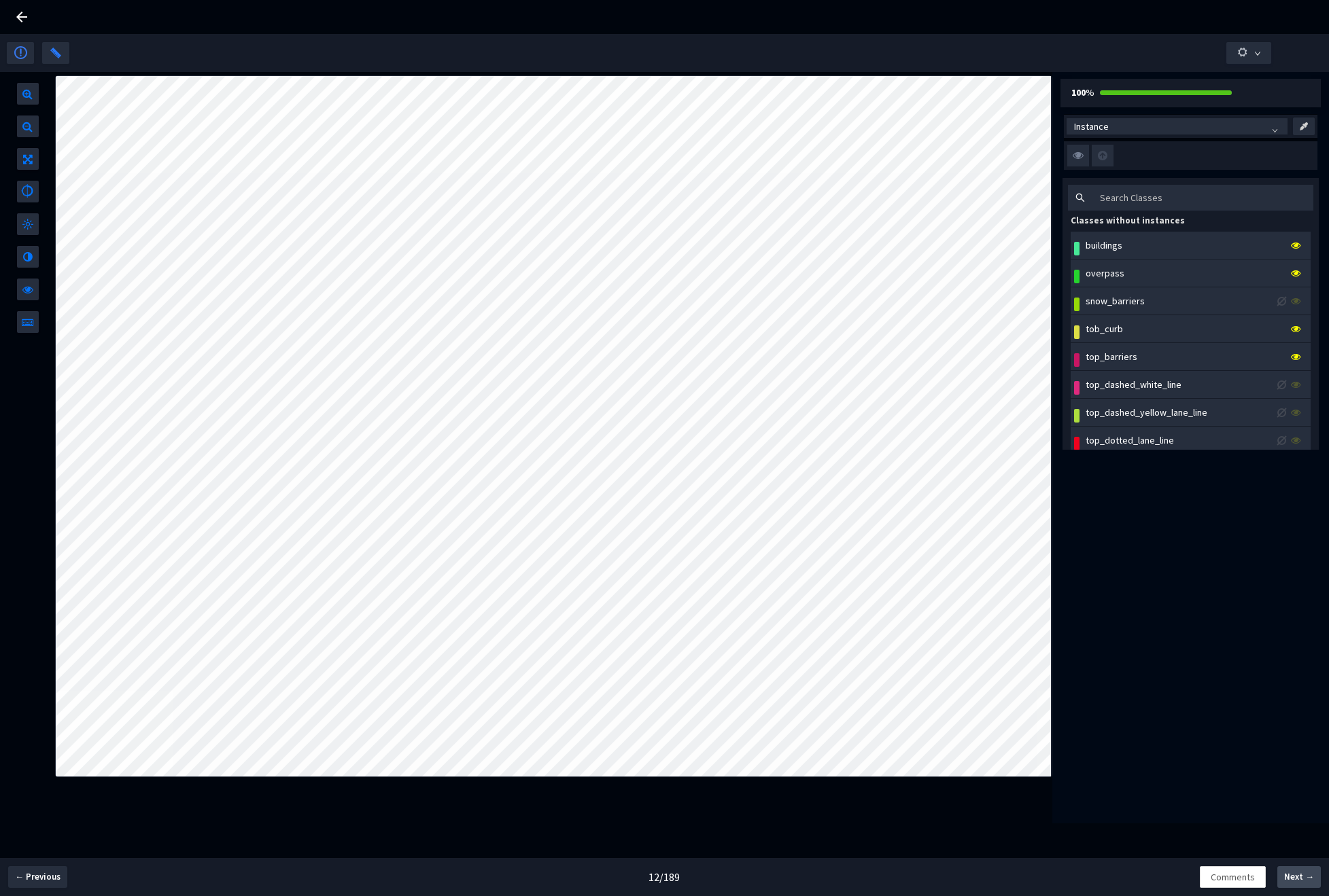
click at [1300, 882] on span "Next →" at bounding box center [1298, 877] width 30 height 14
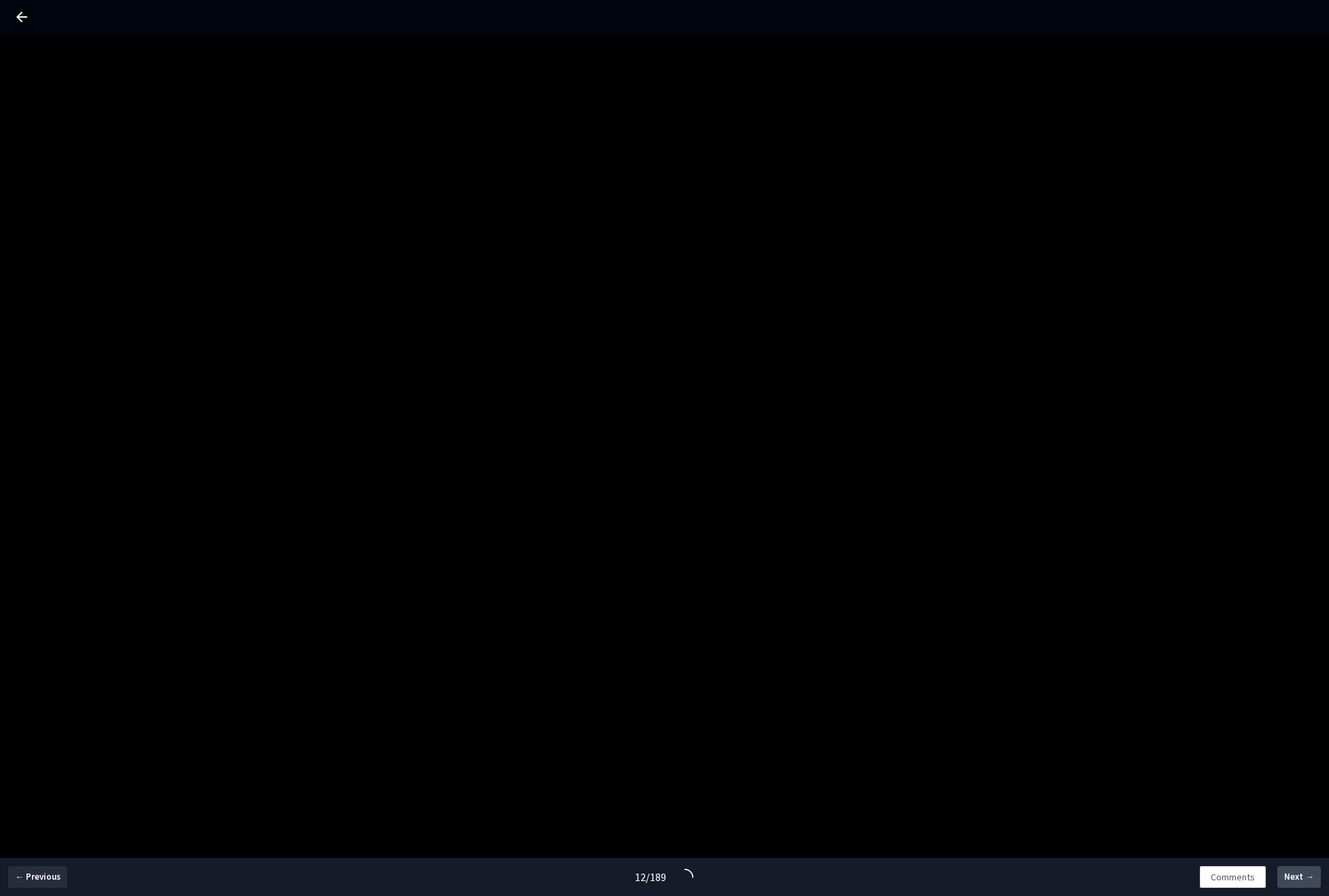
click at [1300, 882] on span "Next →" at bounding box center [1298, 877] width 30 height 14
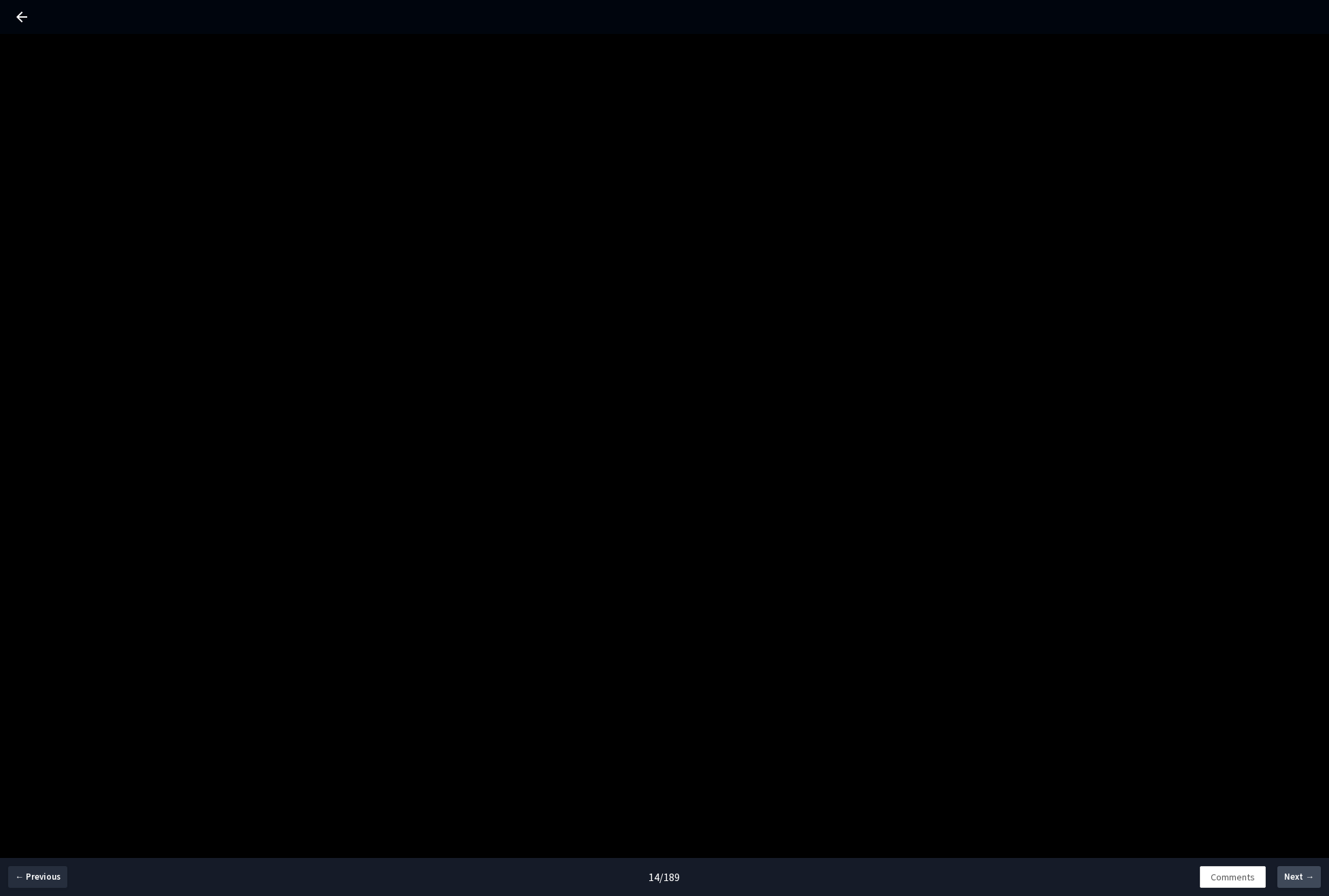
click at [1300, 882] on span "Next →" at bounding box center [1298, 877] width 30 height 14
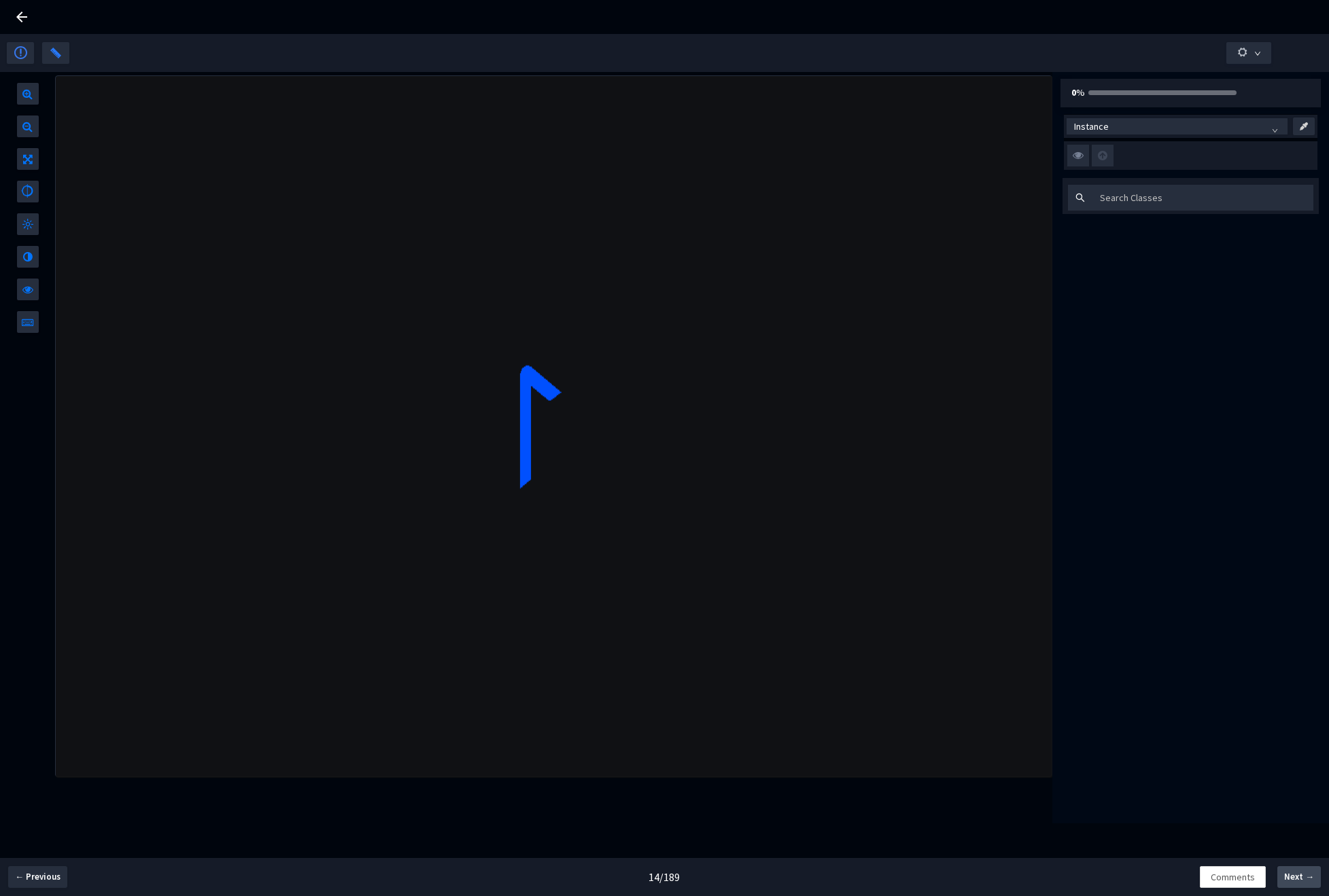
click at [1300, 882] on span "Next →" at bounding box center [1298, 877] width 30 height 14
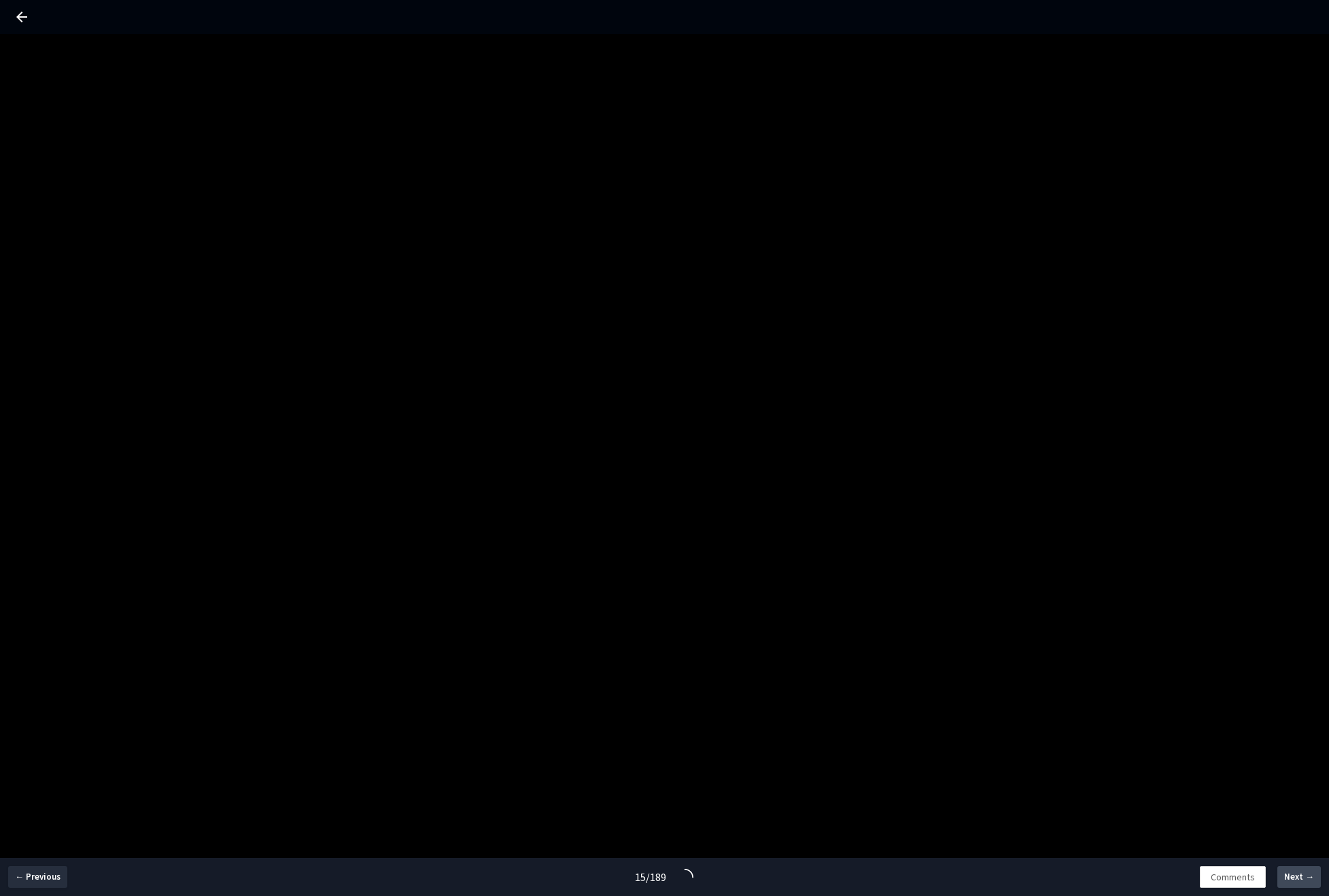
click at [1300, 882] on span "Next →" at bounding box center [1298, 877] width 30 height 14
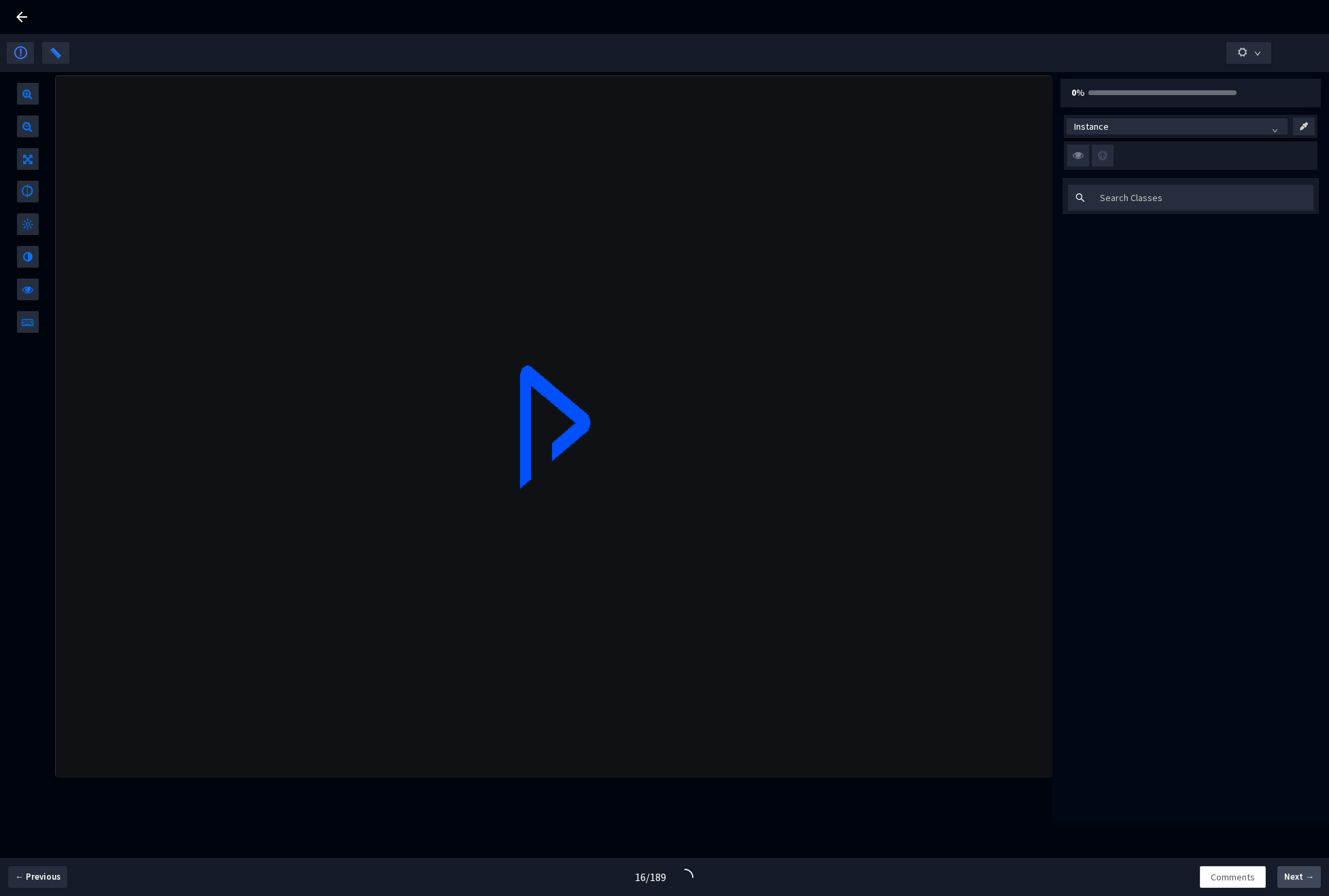
click at [1300, 882] on span "Next →" at bounding box center [1298, 877] width 30 height 14
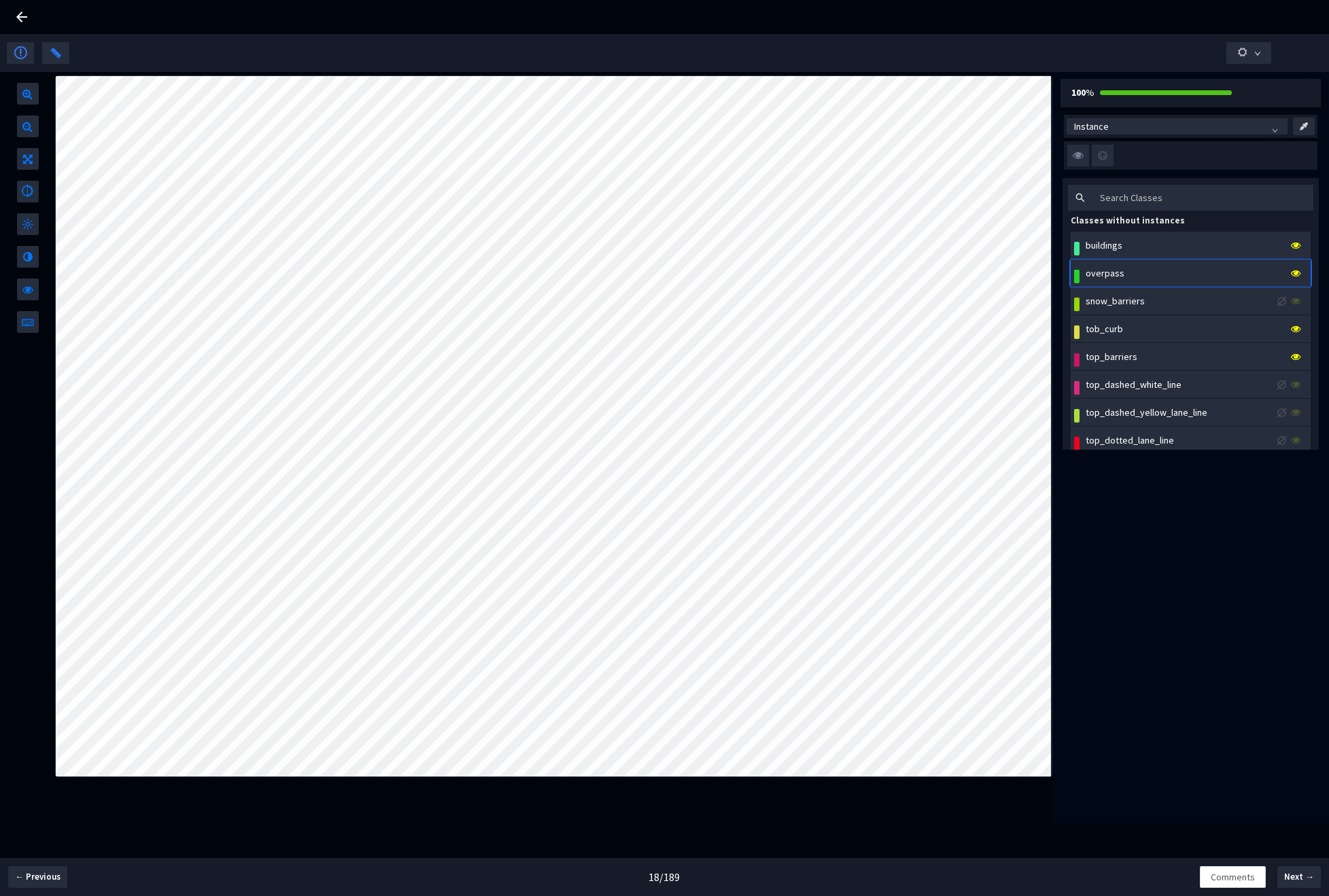
click at [21, 15] on icon at bounding box center [21, 17] width 16 height 16
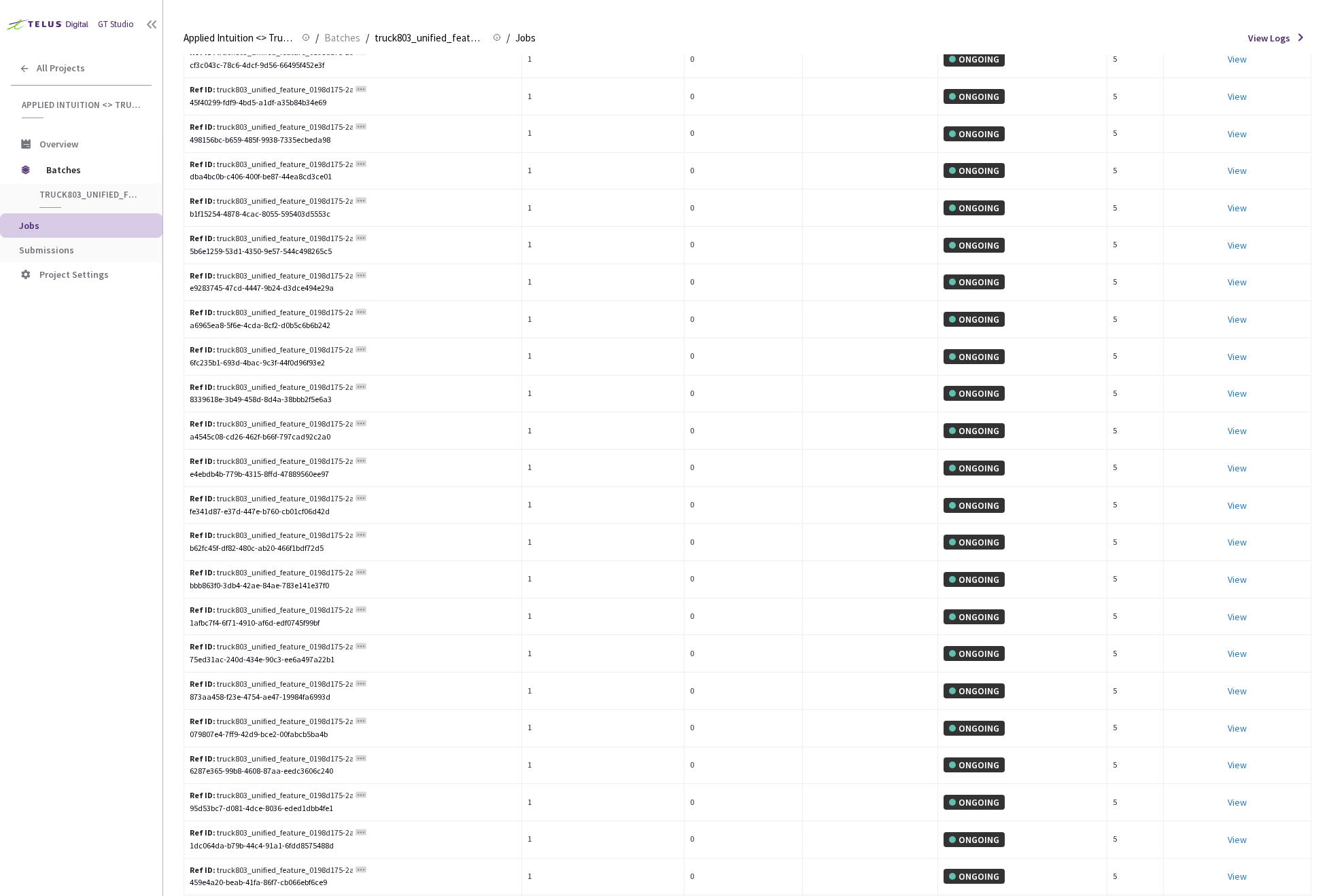
scroll to position [3007, 0]
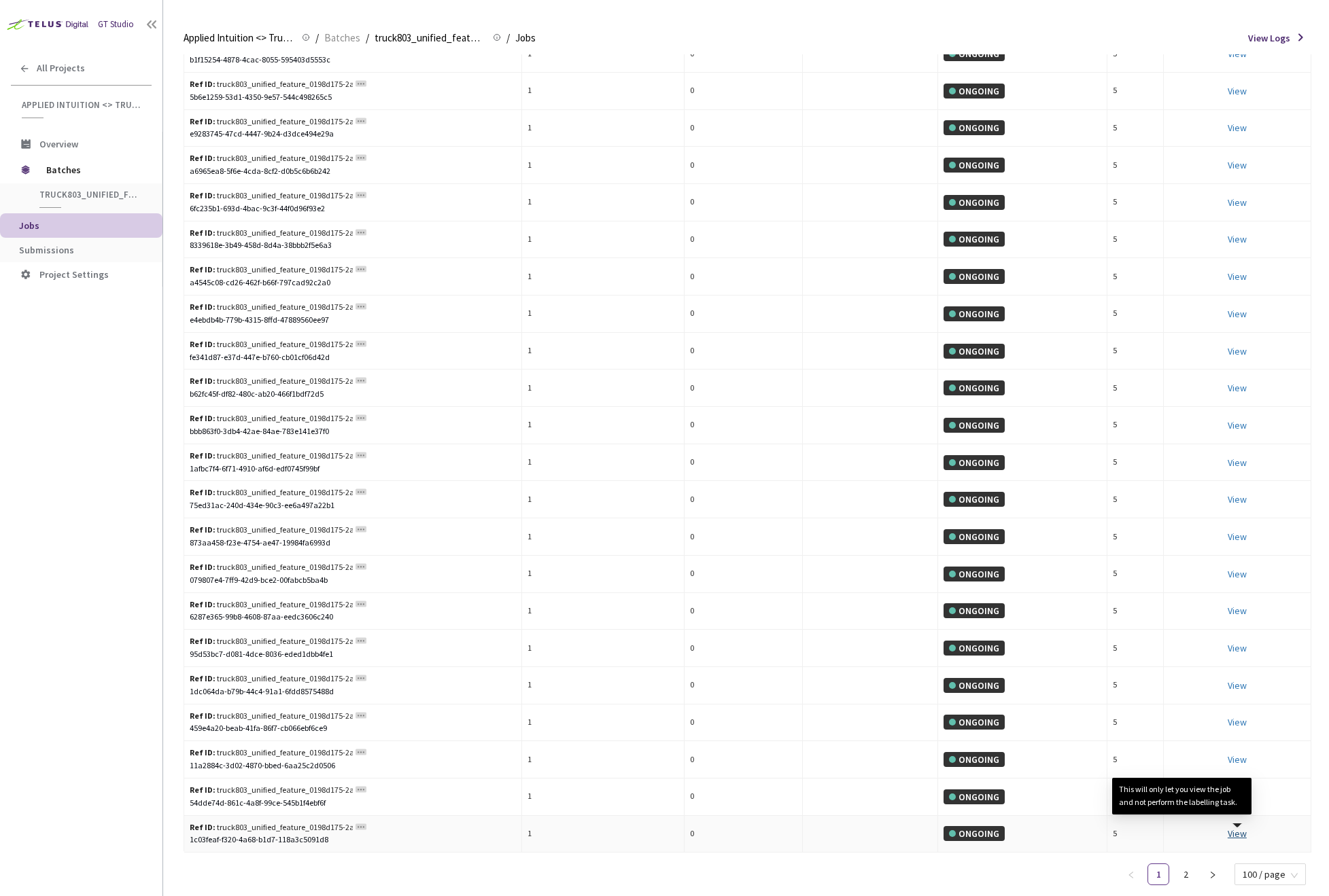
click at [1237, 837] on link "View This will only let you view the job and not perform the labelling task." at bounding box center [1237, 833] width 19 height 12
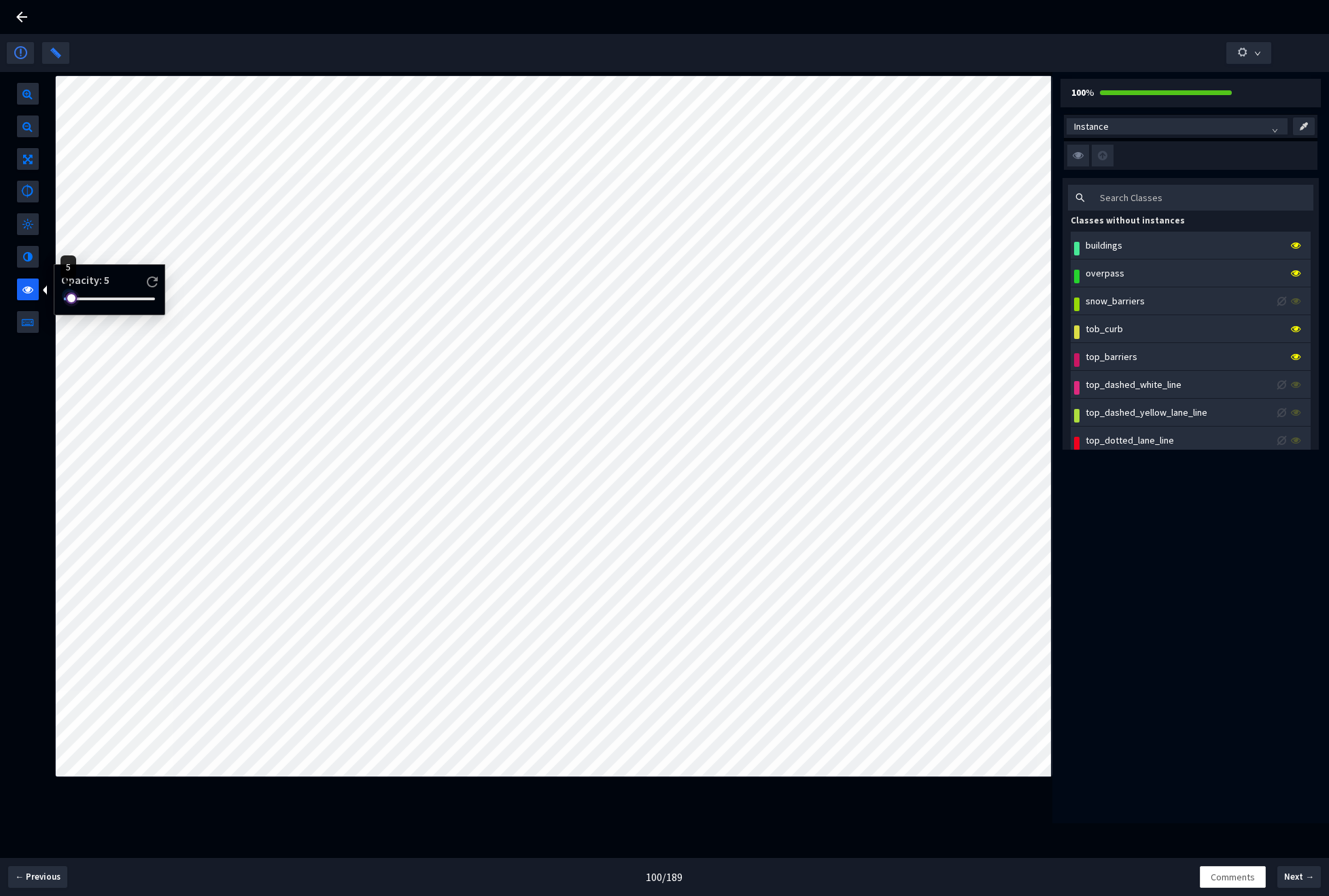
click at [68, 298] on div at bounding box center [109, 299] width 91 height 8
click at [21, 14] on icon at bounding box center [21, 17] width 11 height 11
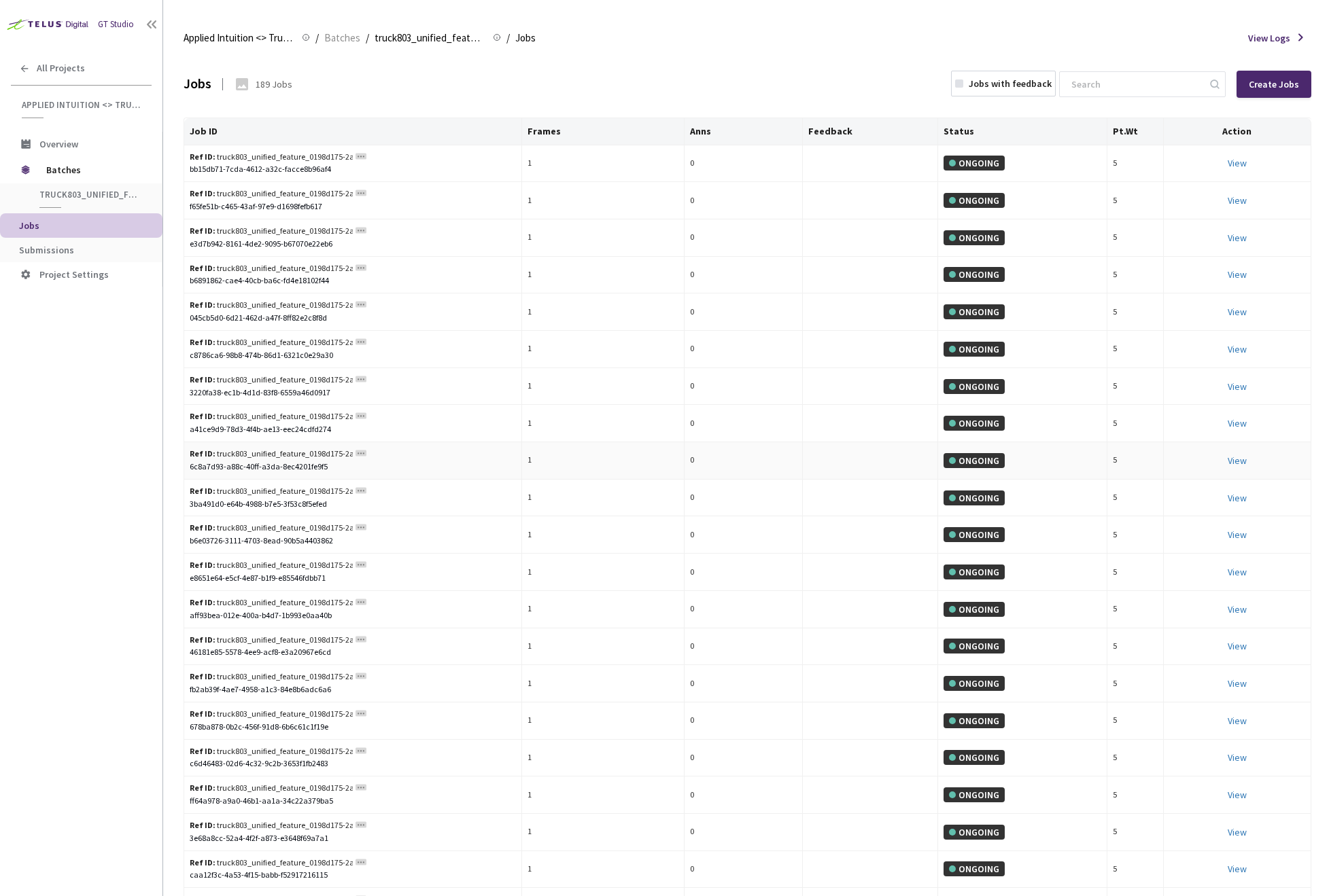
click at [249, 463] on div "6c8a7d93-a88c-40ff-a3da-8ec4201fe9f5" at bounding box center [352, 467] width 326 height 13
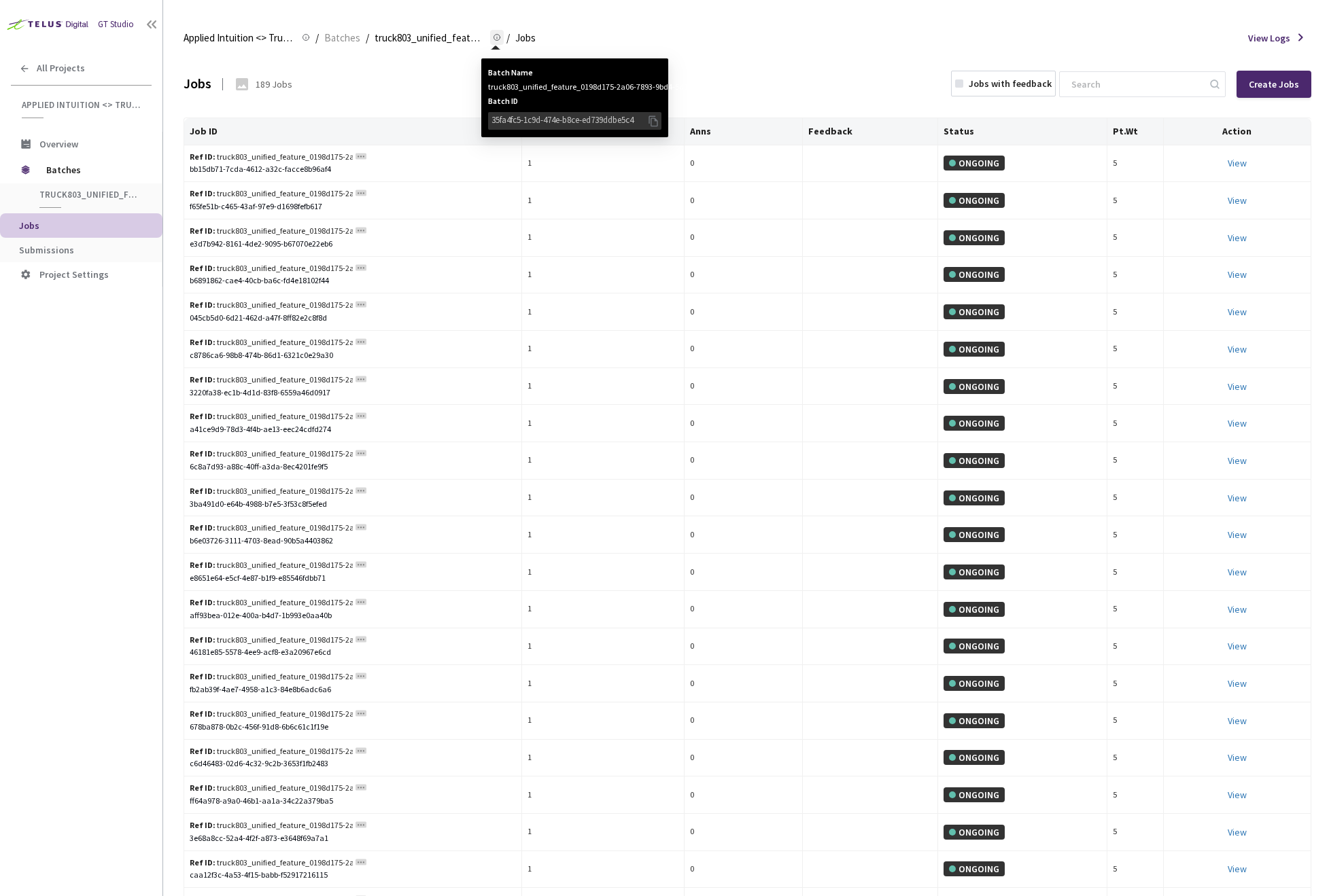
click at [617, 83] on div "truck803_unified_feature_0198d175-2a06-7893-9bd4-5d19f3eed9df_17556511610090078…" at bounding box center [575, 87] width 173 height 13
copy div "truck803_unified_feature_0198d175-2a06-7893-9bd4-5d19f3eed9df_17556511610090078…"
